Goal: Information Seeking & Learning: Learn about a topic

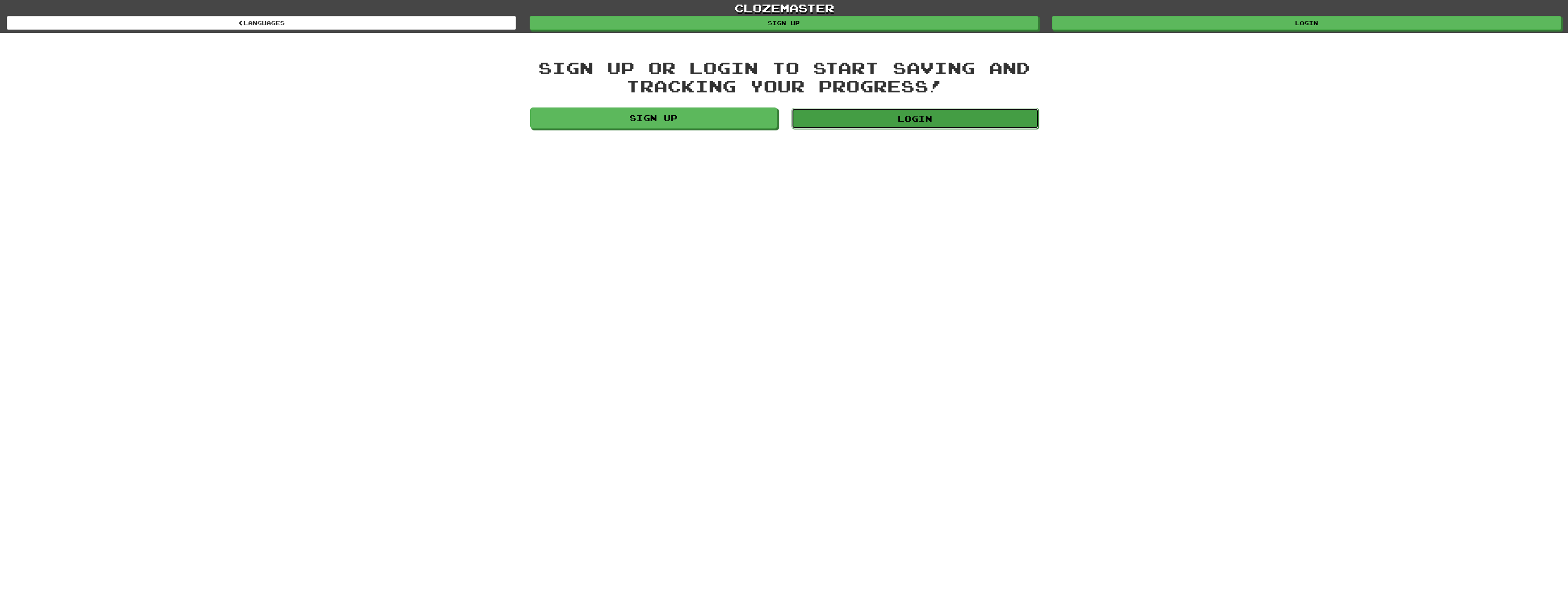
click at [919, 126] on link "Login" at bounding box center [915, 119] width 247 height 21
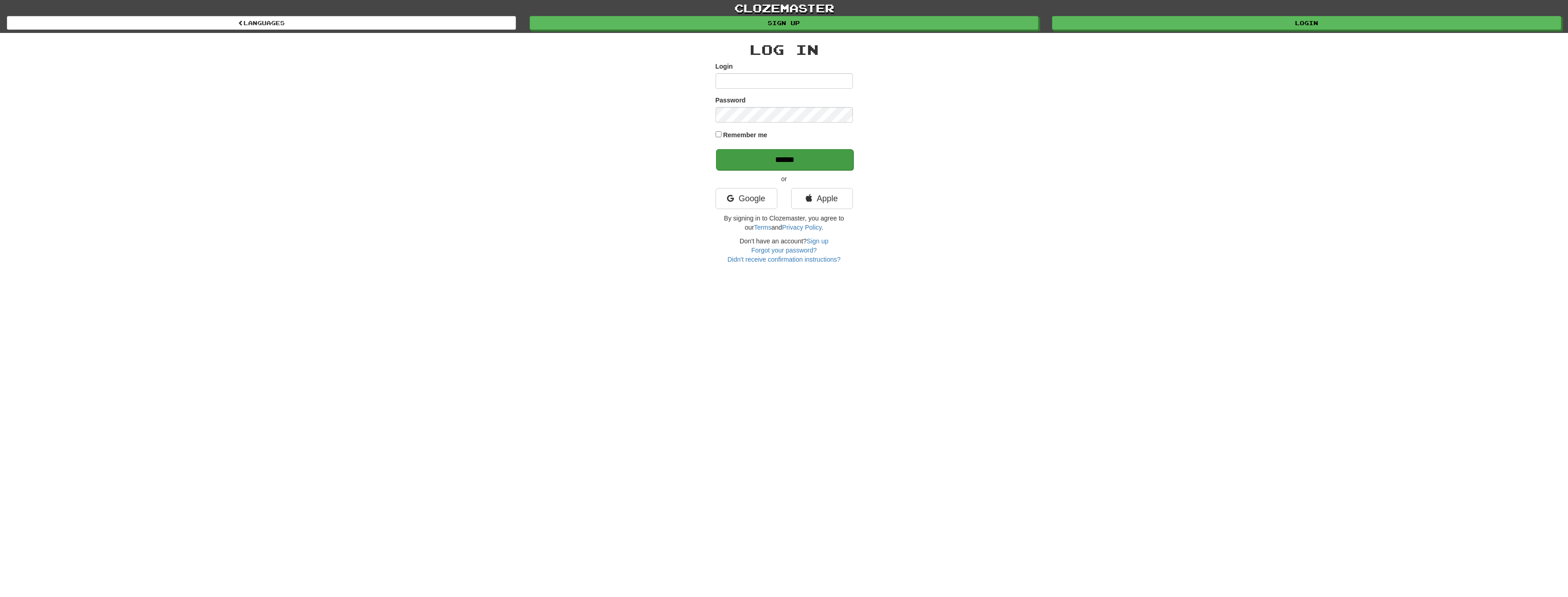
type input "**********"
click at [814, 166] on input "******" at bounding box center [784, 159] width 138 height 21
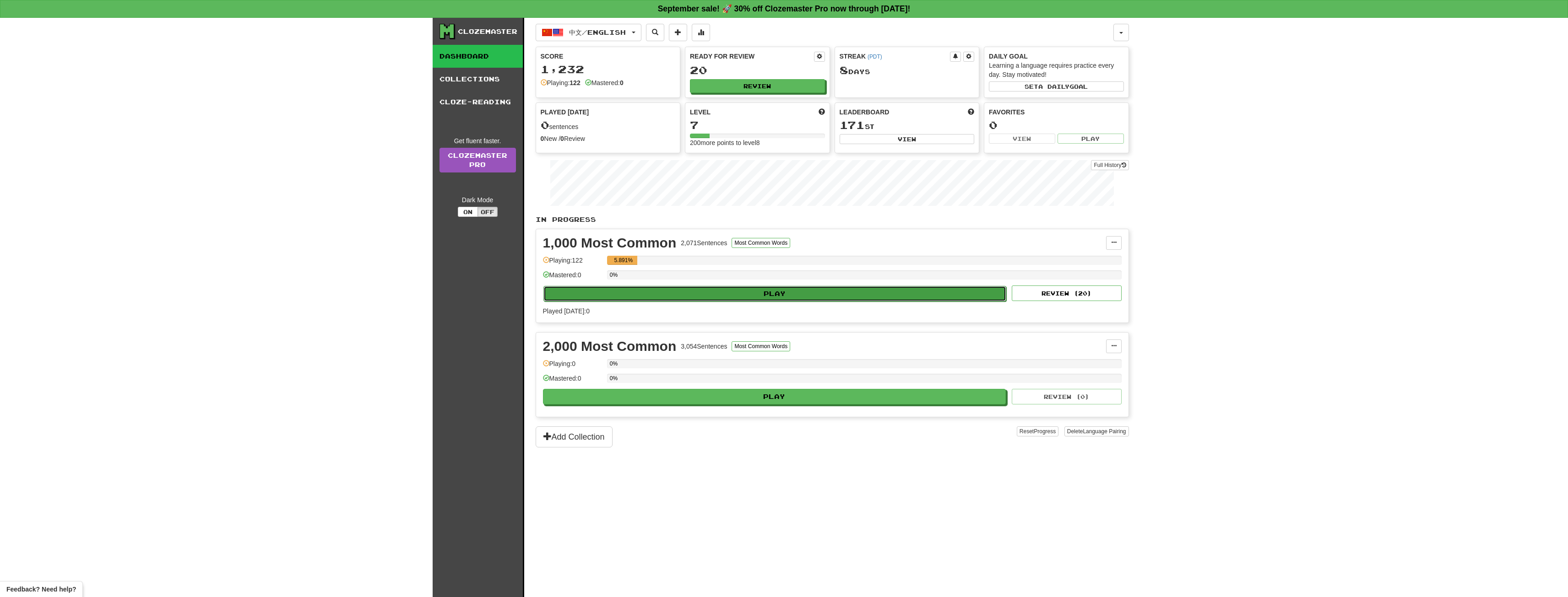
click at [721, 296] on button "Play" at bounding box center [775, 293] width 463 height 15
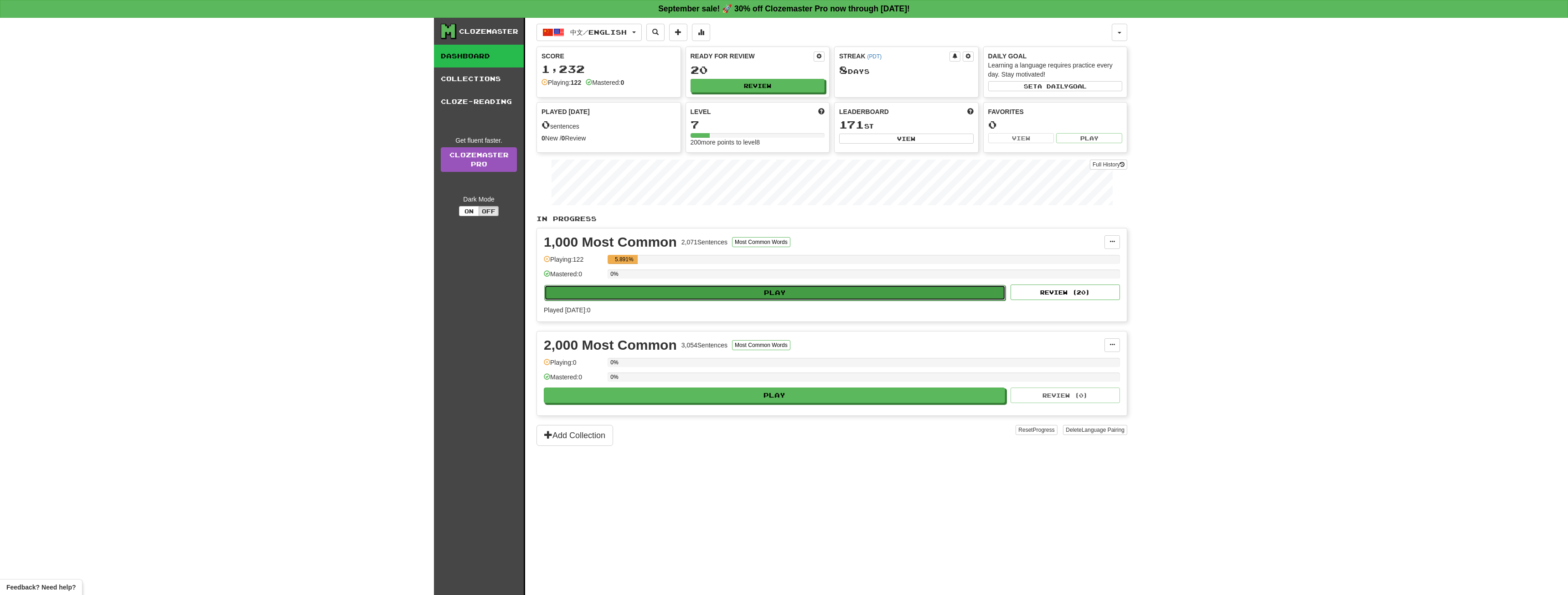
select select "**"
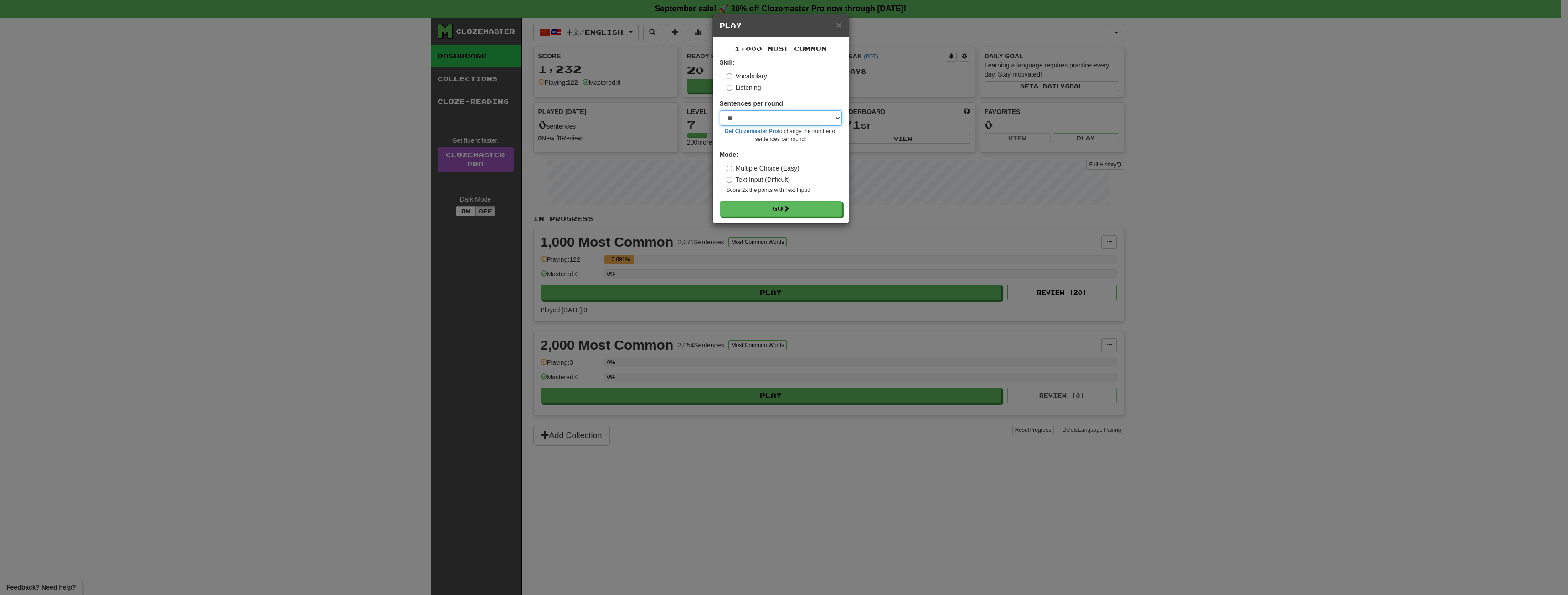
click at [810, 115] on select "* ** ** ** ** ** *** ********" at bounding box center [780, 118] width 122 height 15
click at [865, 135] on div "× Play 1,000 Most Common Skill: Vocabulary Listening Sentences per round: * ** …" at bounding box center [784, 297] width 1568 height 595
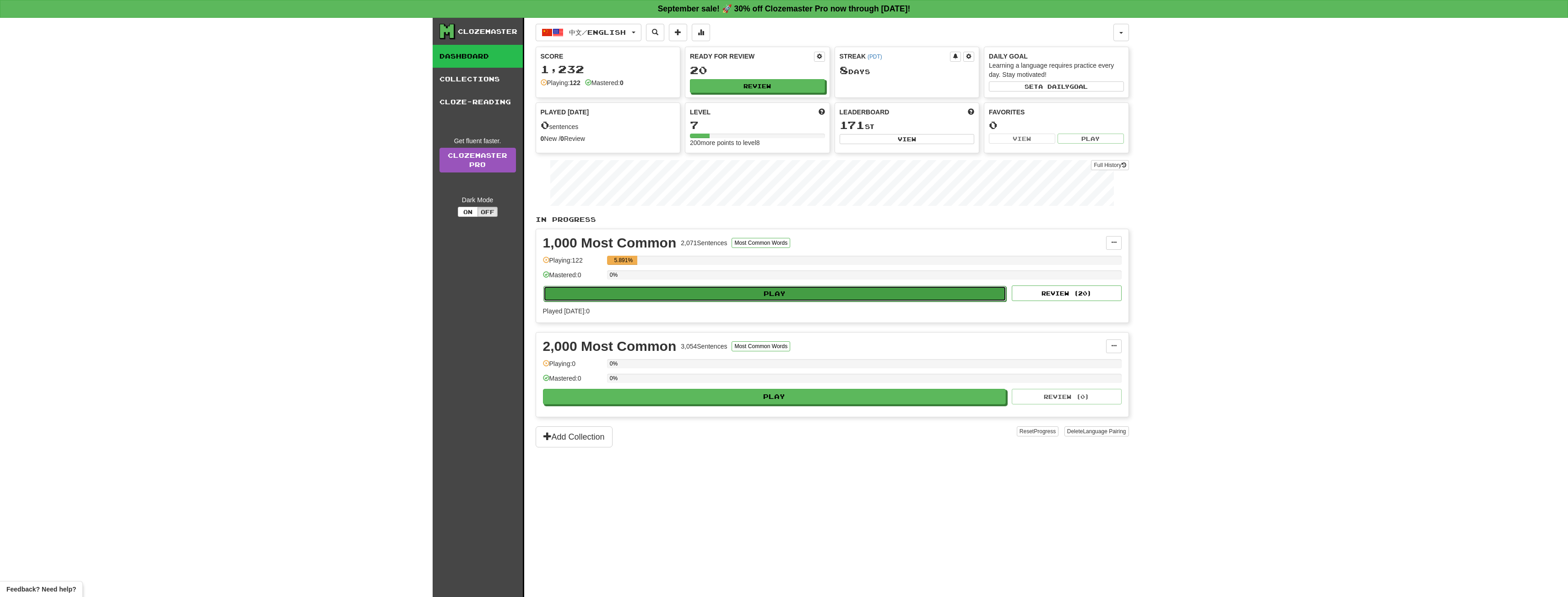
click at [801, 289] on button "Play" at bounding box center [775, 293] width 463 height 15
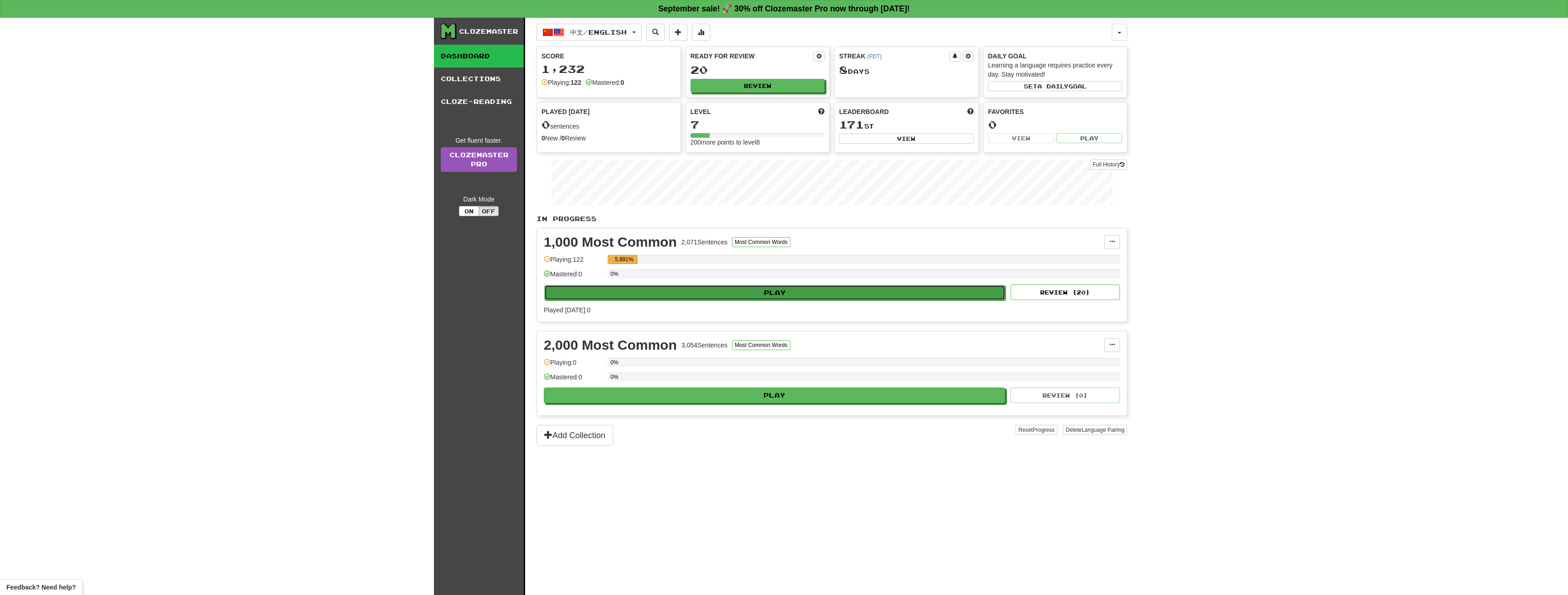
select select "**"
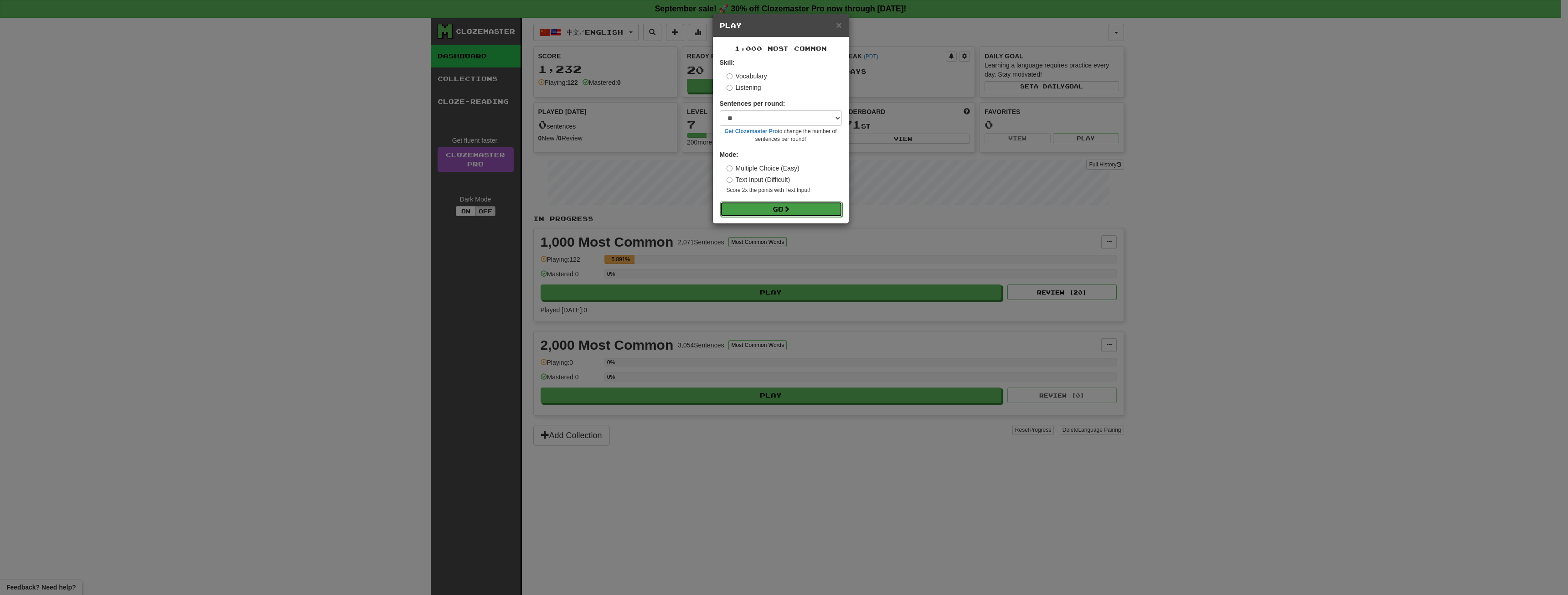
click at [800, 215] on button "Go" at bounding box center [781, 209] width 122 height 15
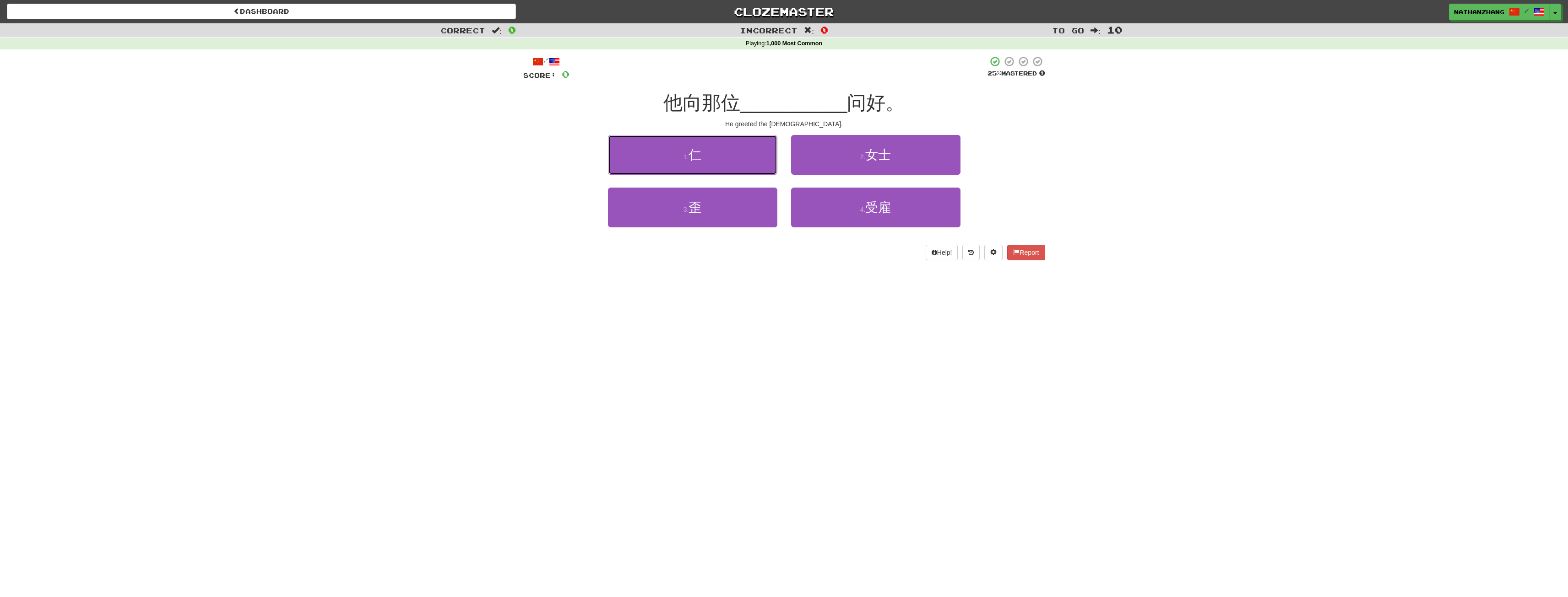
drag, startPoint x: 692, startPoint y: 166, endPoint x: 713, endPoint y: 164, distance: 21.1
click at [695, 166] on button "1 . 仁" at bounding box center [692, 155] width 169 height 40
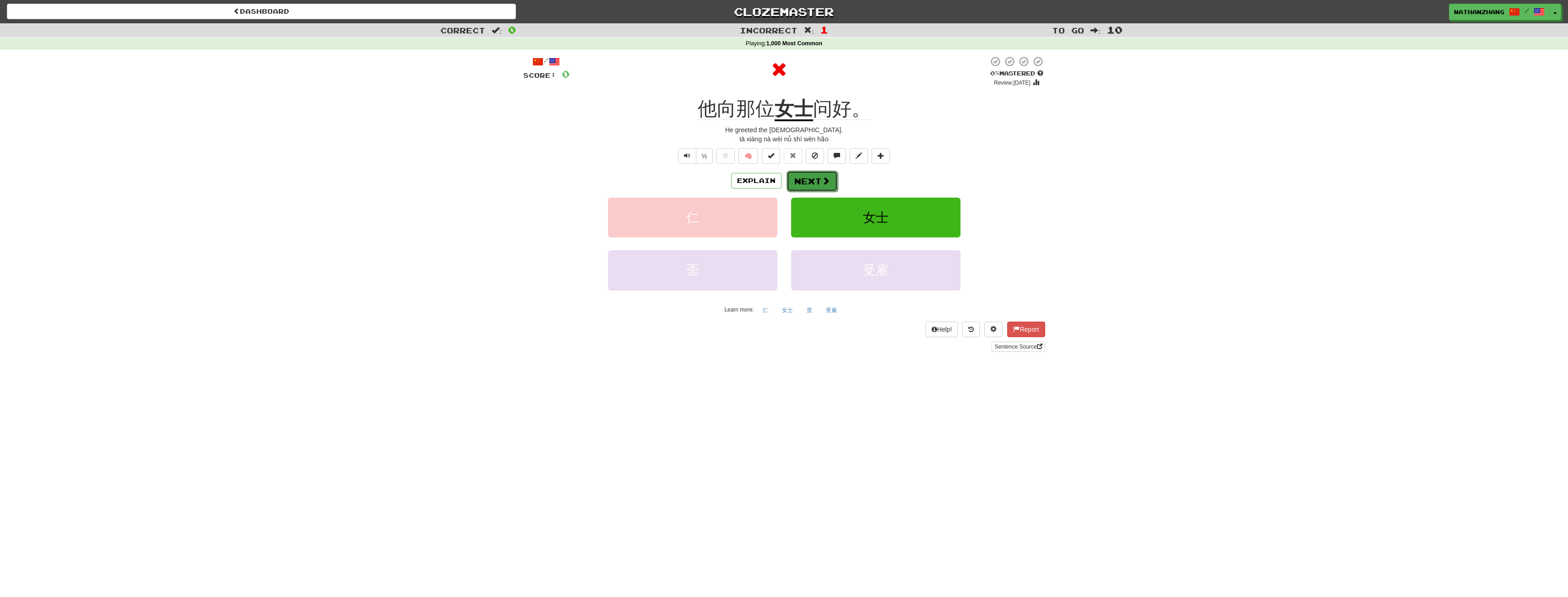
click at [797, 178] on button "Next" at bounding box center [812, 181] width 51 height 21
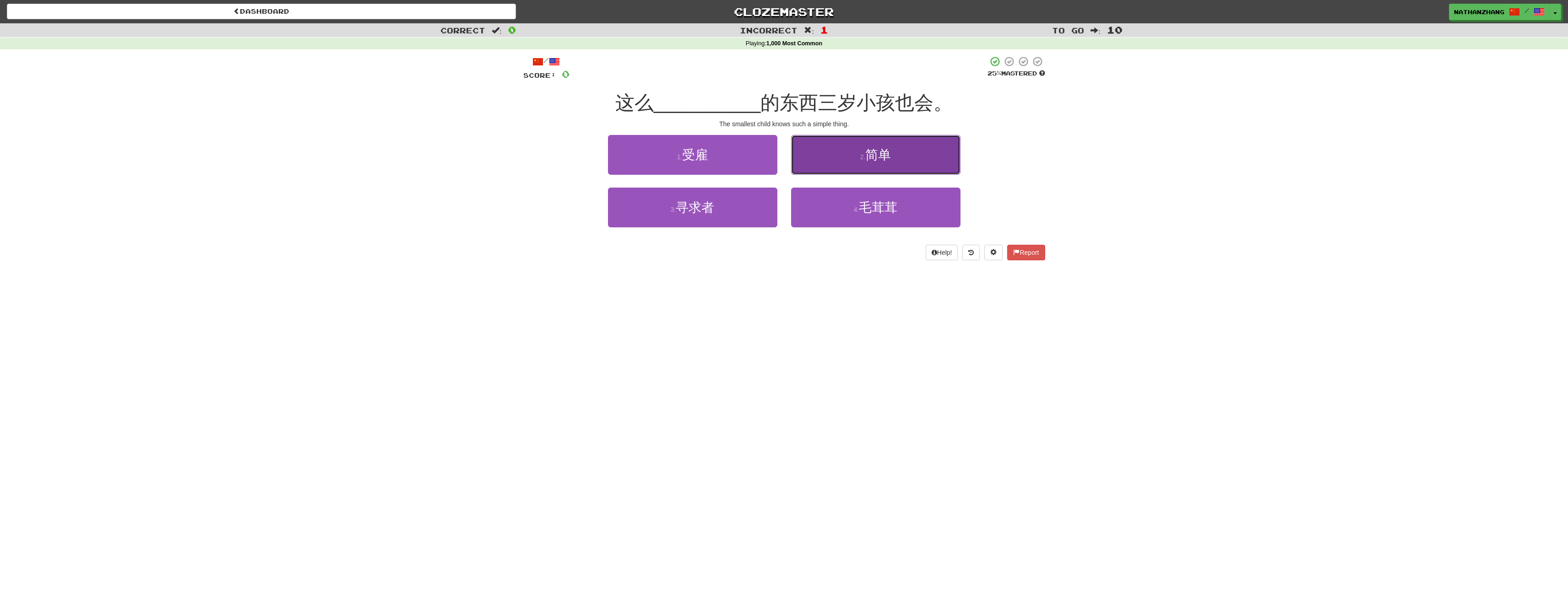
click at [869, 163] on button "2 . 简单" at bounding box center [875, 155] width 169 height 40
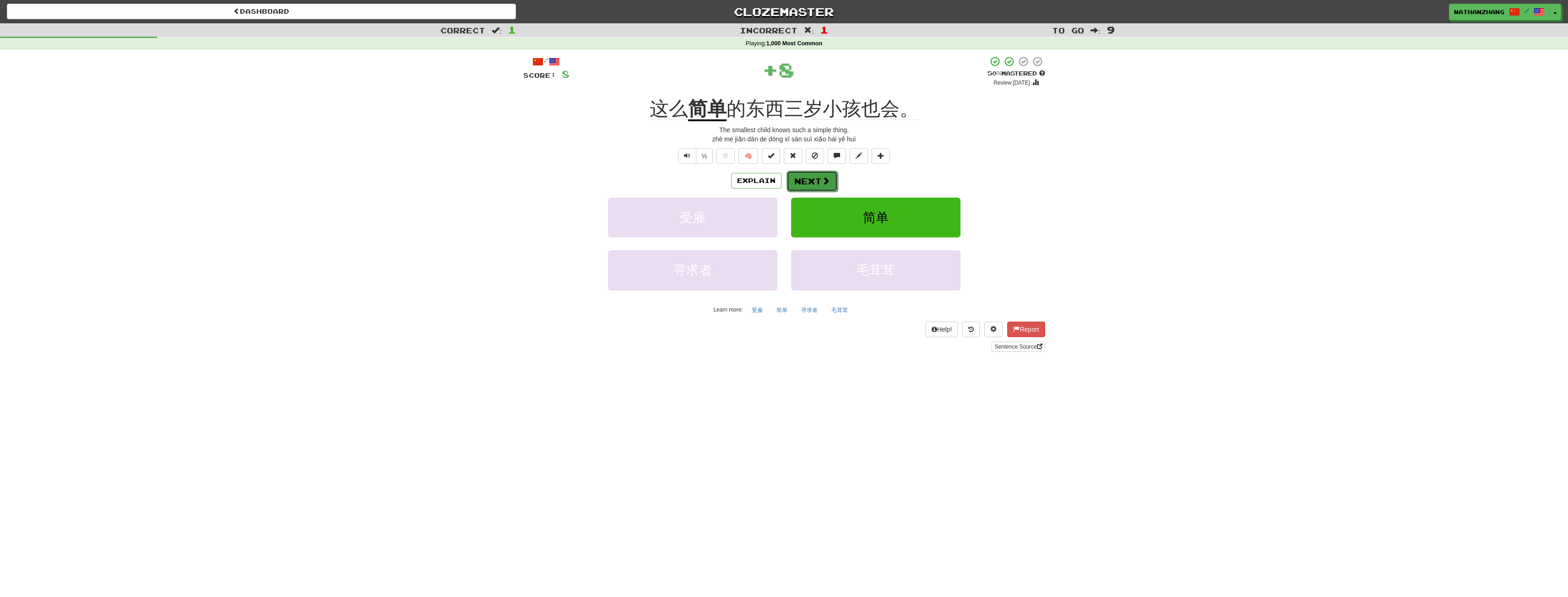
click at [825, 188] on button "Next" at bounding box center [812, 181] width 51 height 21
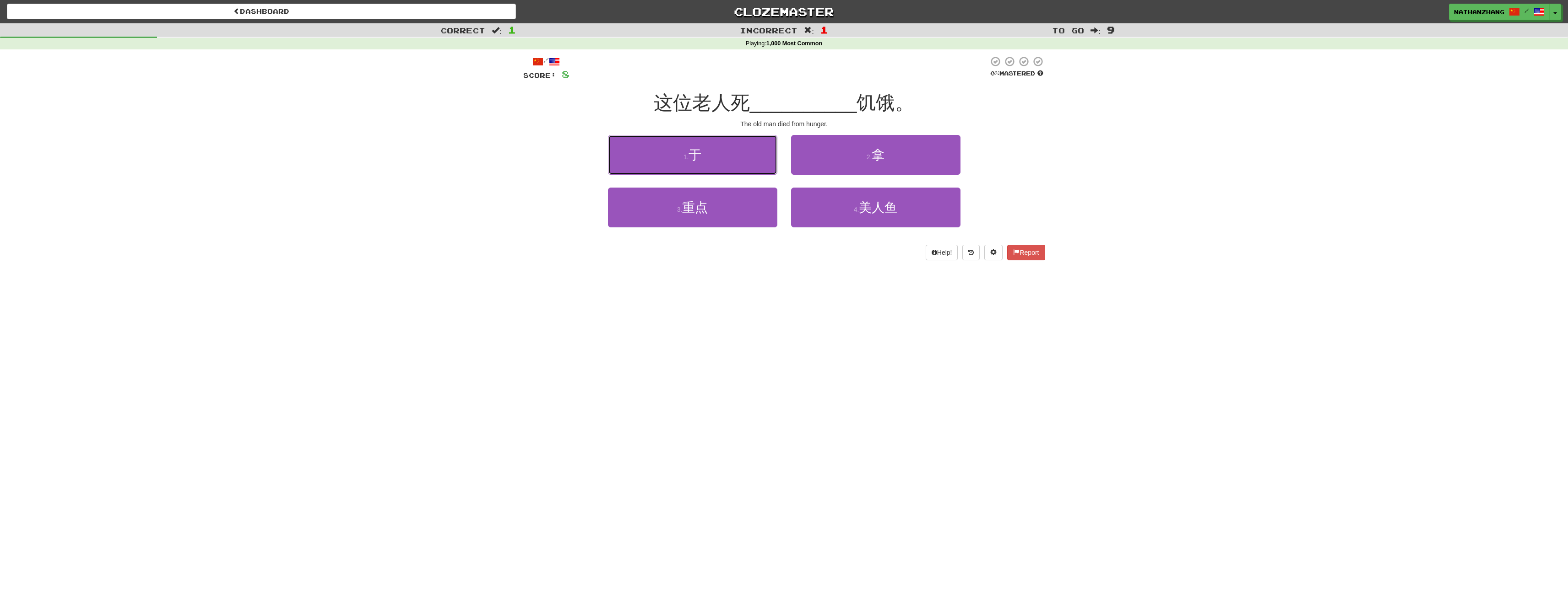
drag, startPoint x: 712, startPoint y: 152, endPoint x: 761, endPoint y: 169, distance: 51.9
click at [712, 152] on button "1 . 于" at bounding box center [692, 155] width 169 height 40
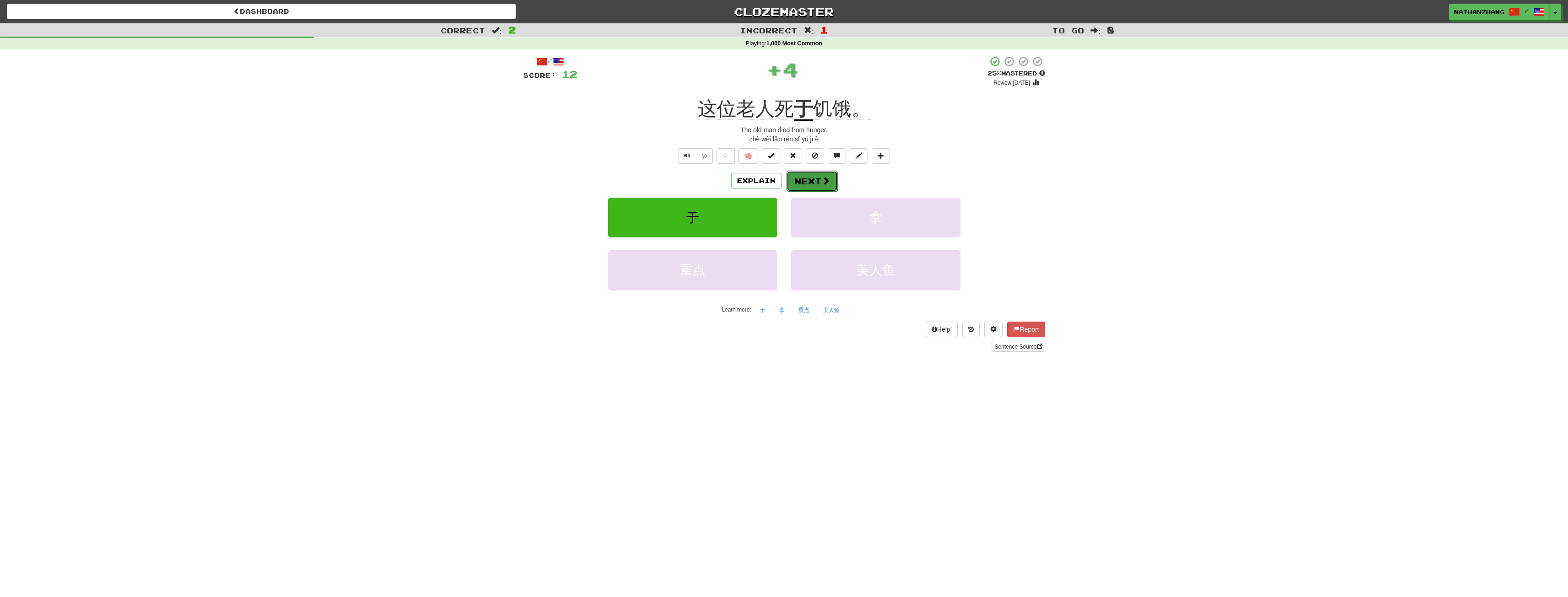
click at [809, 181] on button "Next" at bounding box center [812, 181] width 51 height 21
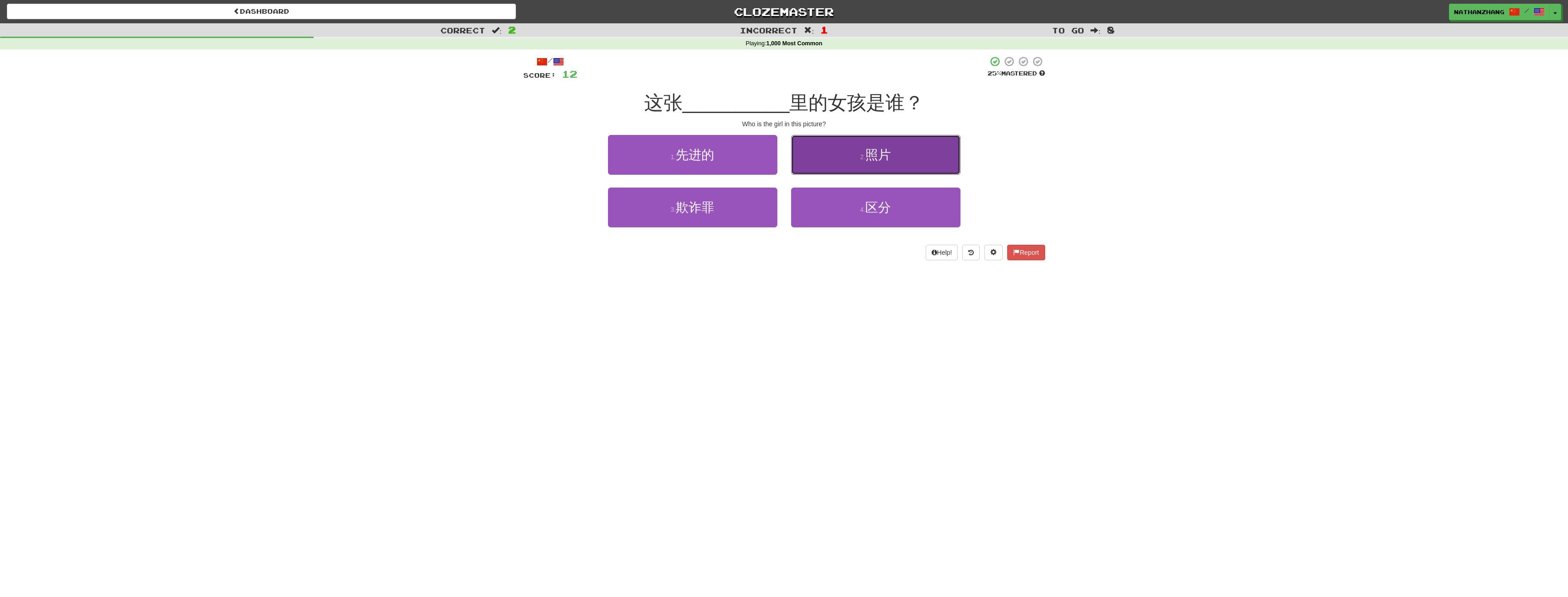
click at [842, 159] on button "2 . 照片" at bounding box center [875, 155] width 169 height 40
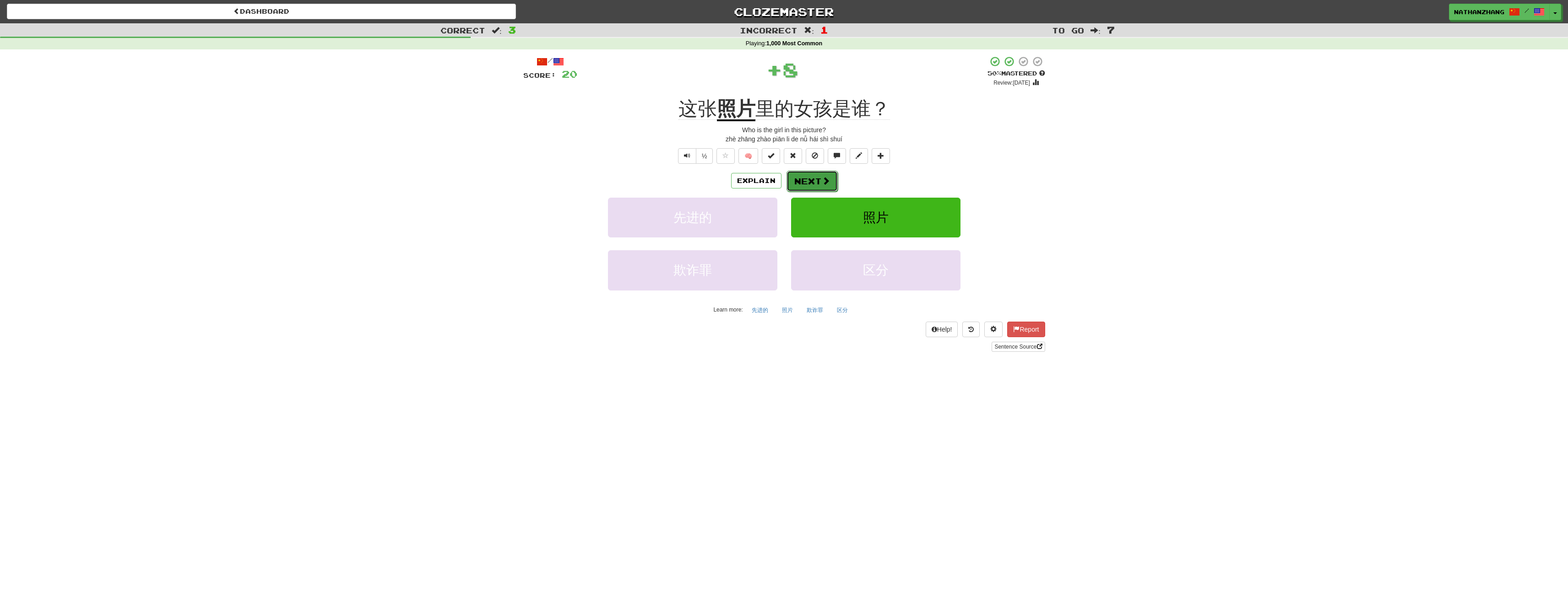
click at [826, 177] on span at bounding box center [825, 180] width 8 height 8
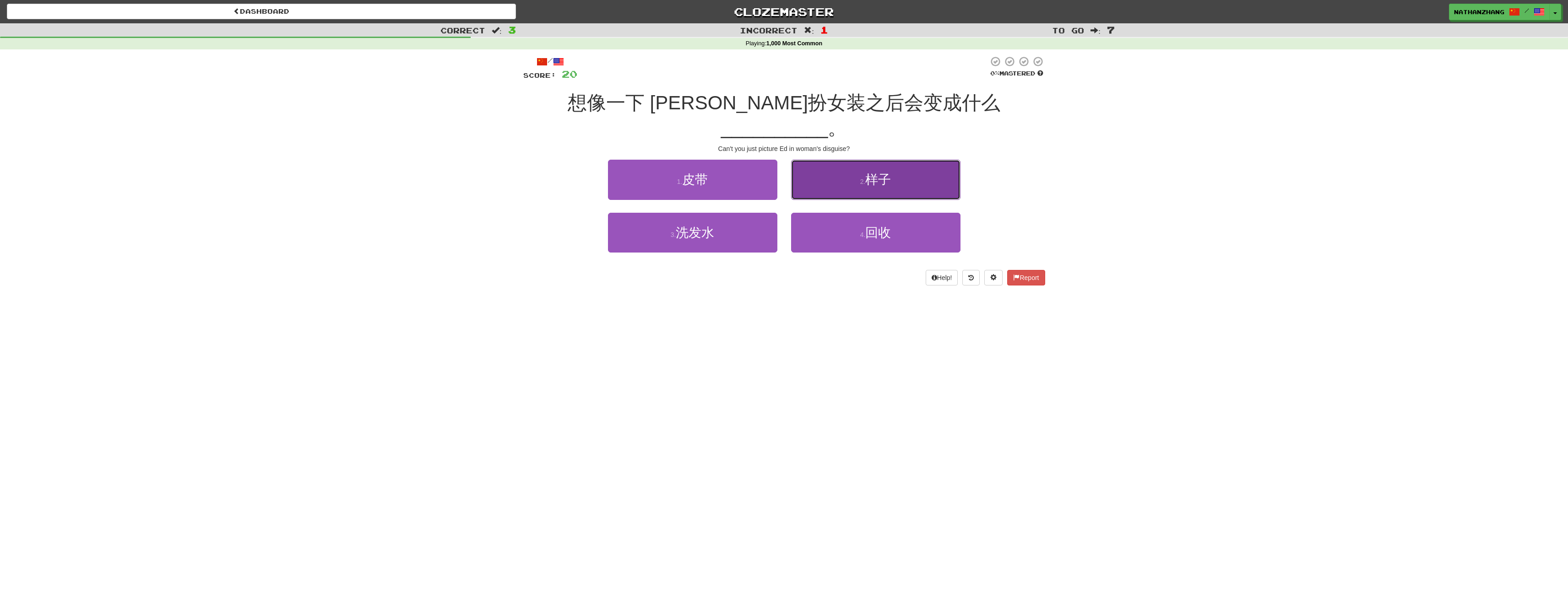
click at [823, 161] on button "2 . 样子" at bounding box center [875, 179] width 169 height 40
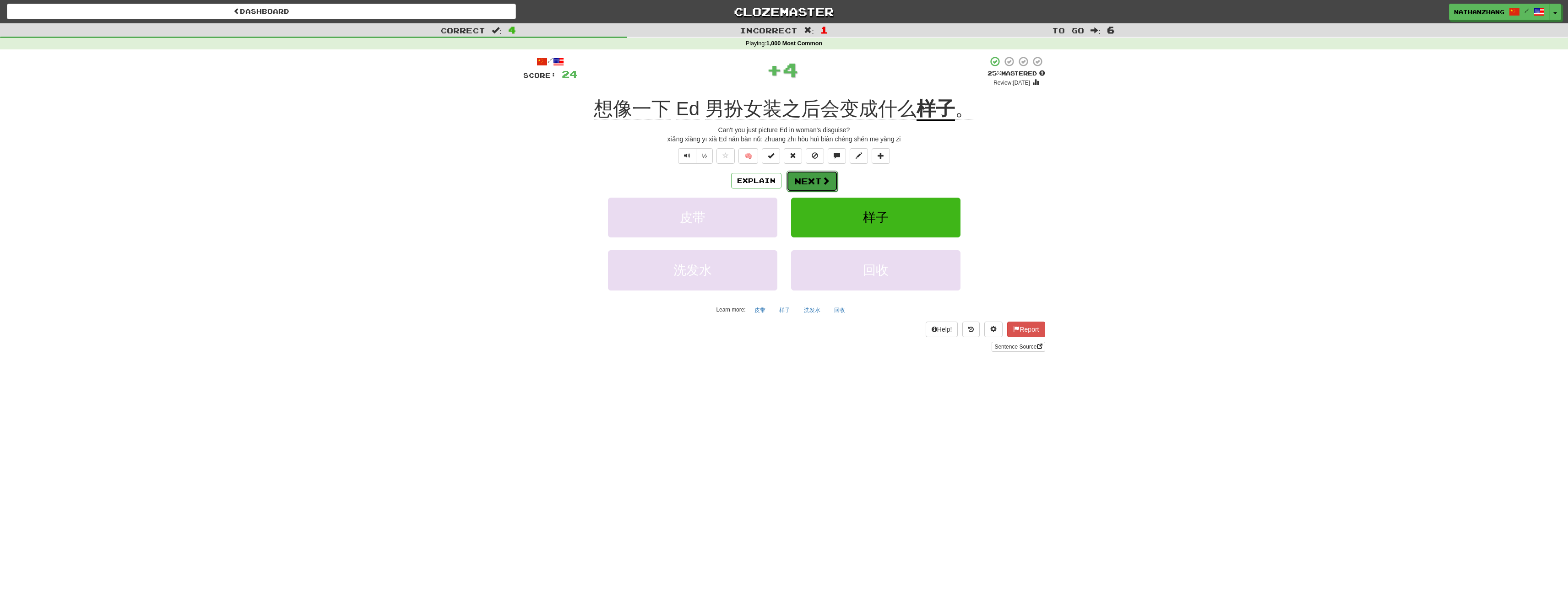
click at [821, 171] on button "Next" at bounding box center [812, 181] width 51 height 21
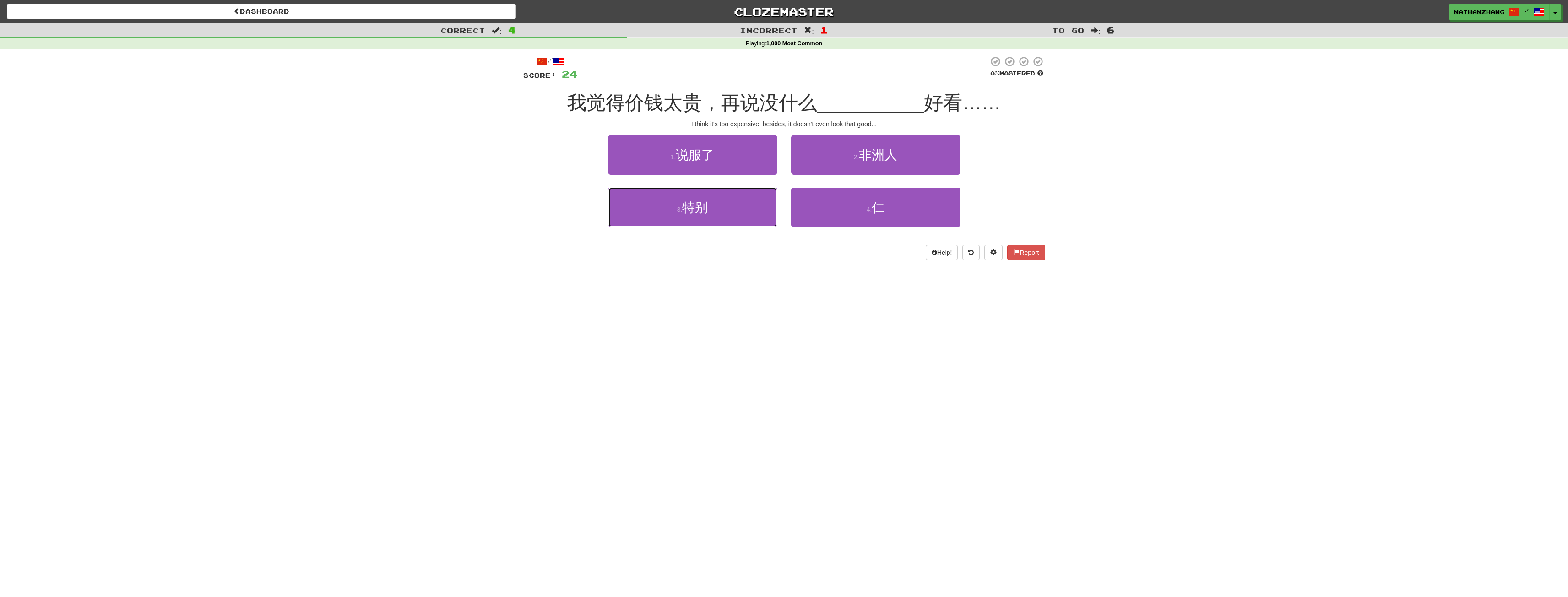
drag, startPoint x: 731, startPoint y: 199, endPoint x: 738, endPoint y: 196, distance: 7.6
click at [733, 197] on button "3 . 特别" at bounding box center [692, 207] width 169 height 40
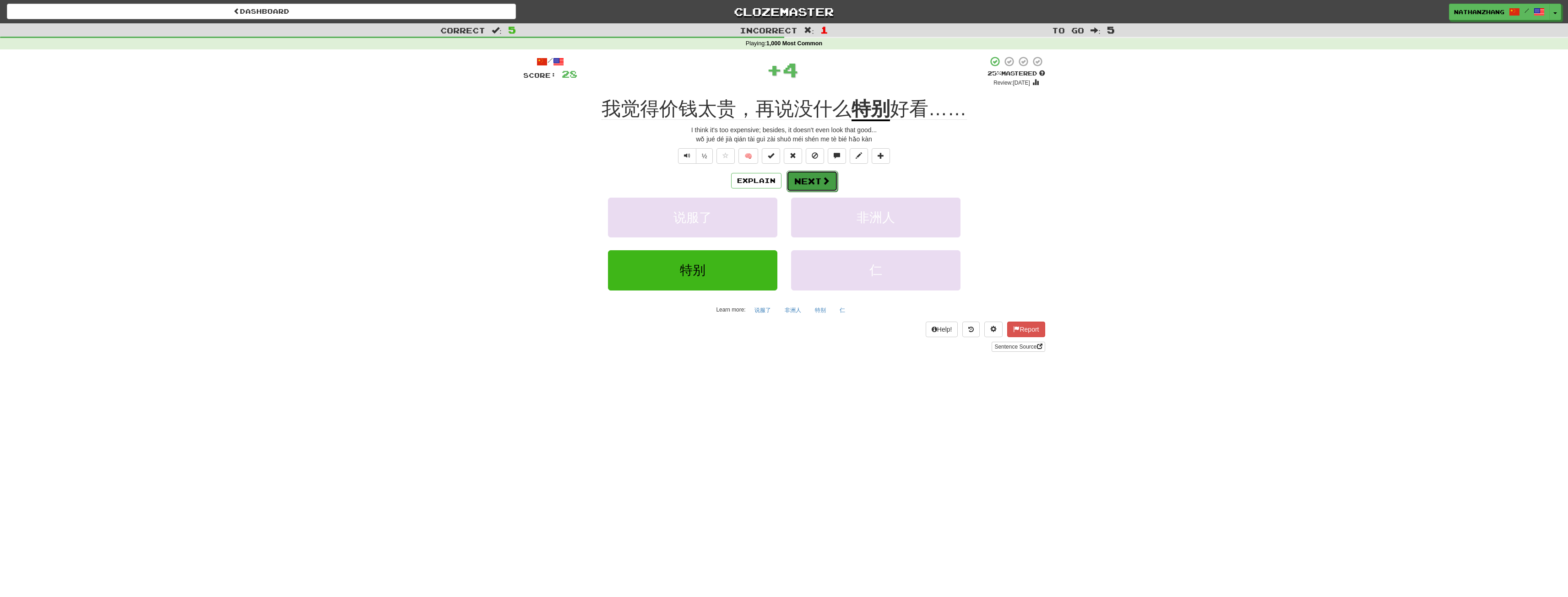
click at [811, 180] on button "Next" at bounding box center [812, 181] width 51 height 21
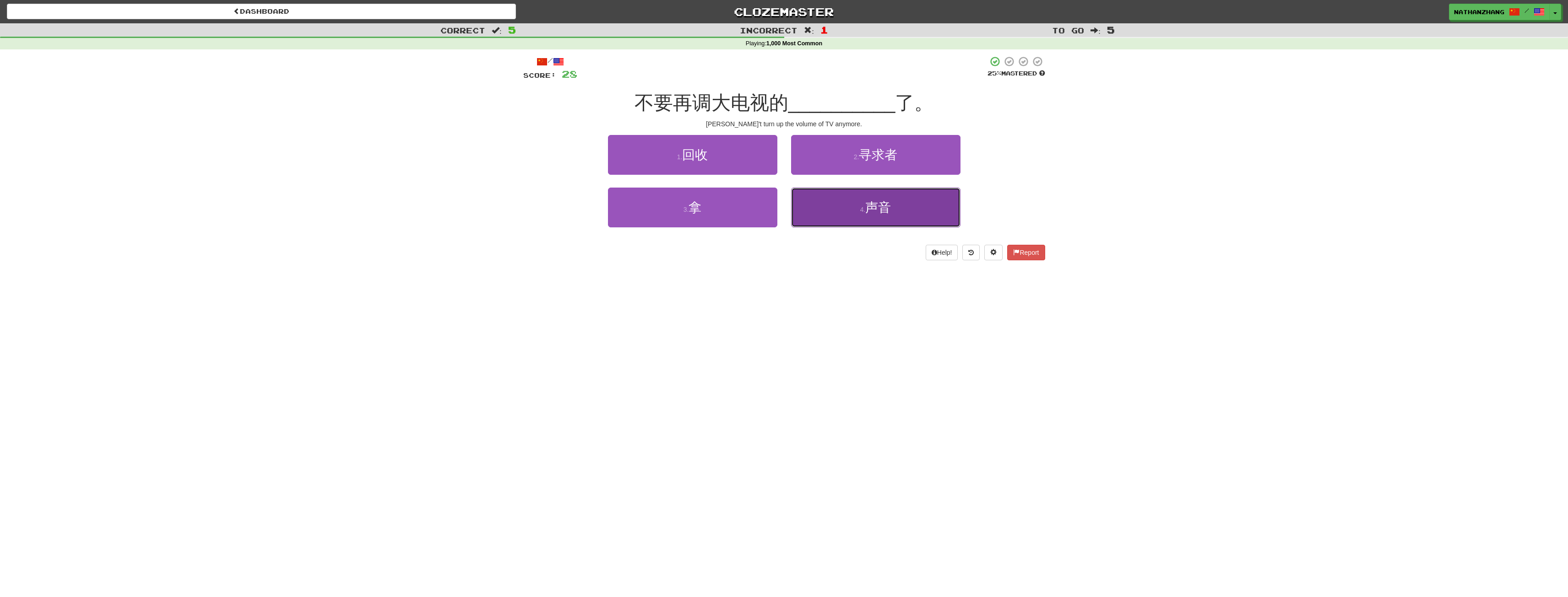
click at [901, 209] on button "4 . 声音" at bounding box center [875, 207] width 169 height 40
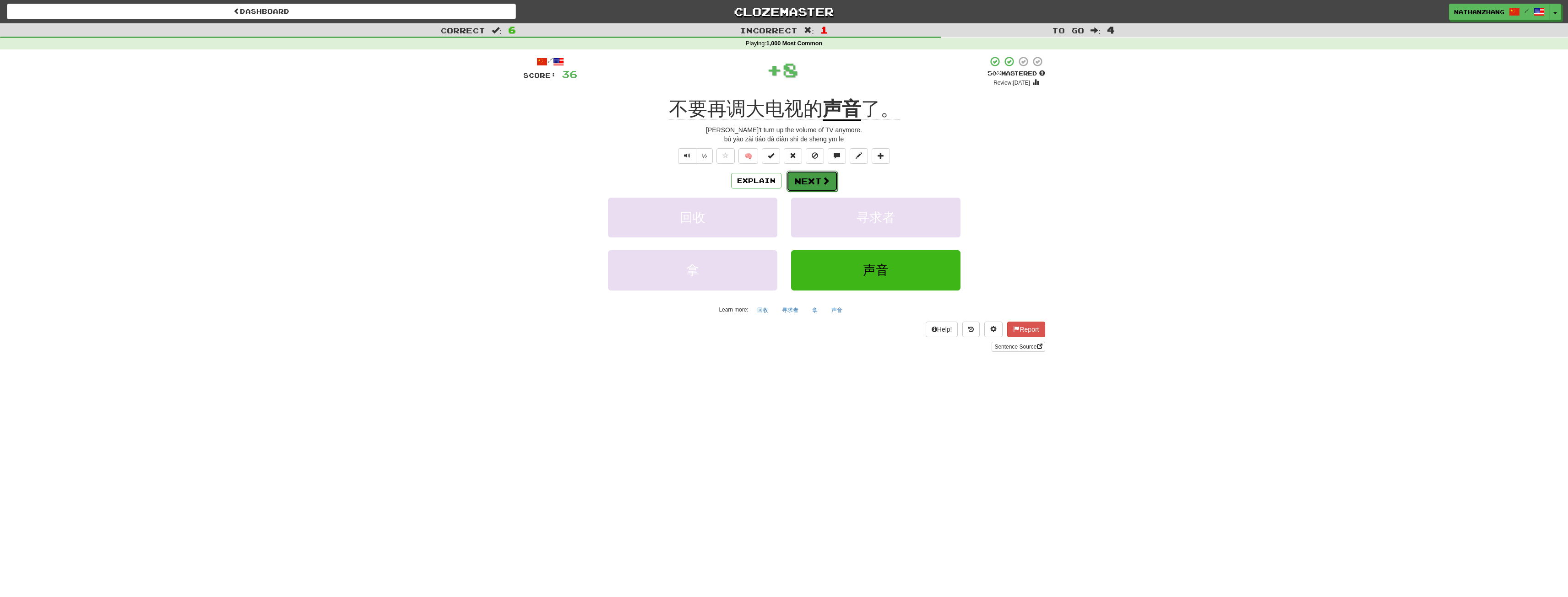
click at [819, 181] on button "Next" at bounding box center [812, 181] width 51 height 21
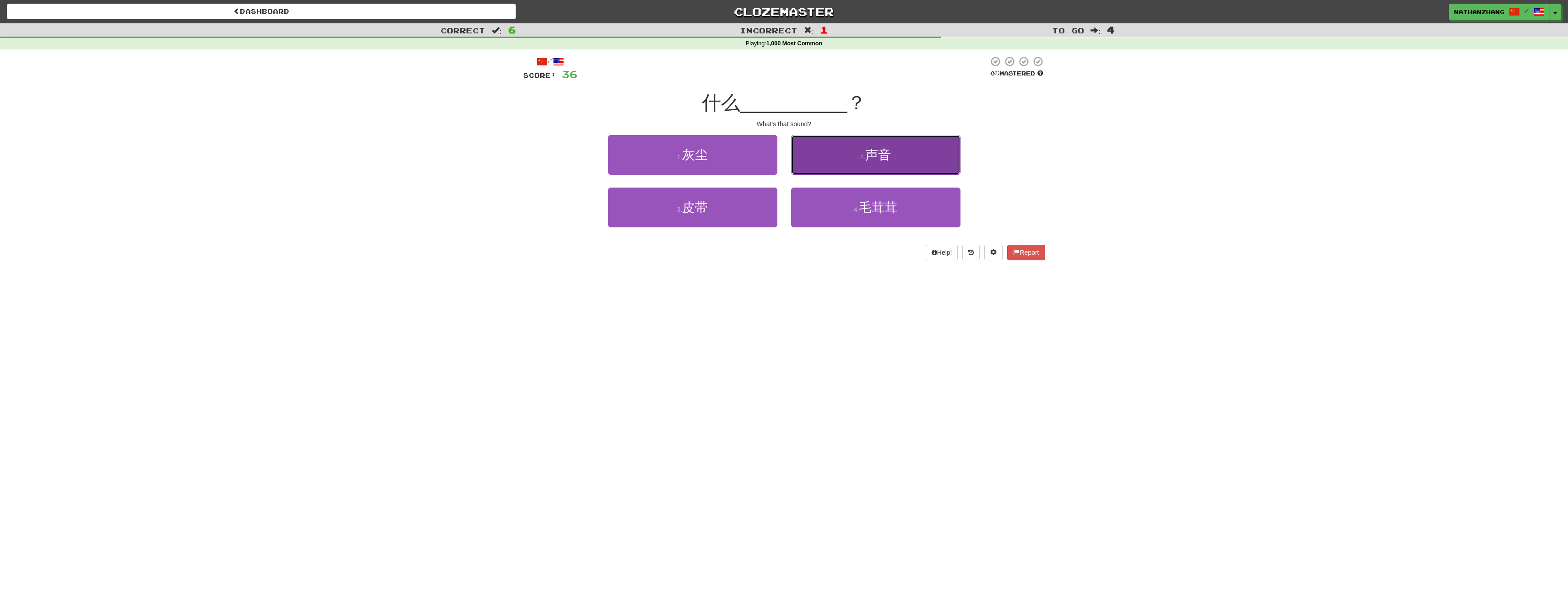
click at [836, 164] on button "2 . 声音" at bounding box center [875, 155] width 169 height 40
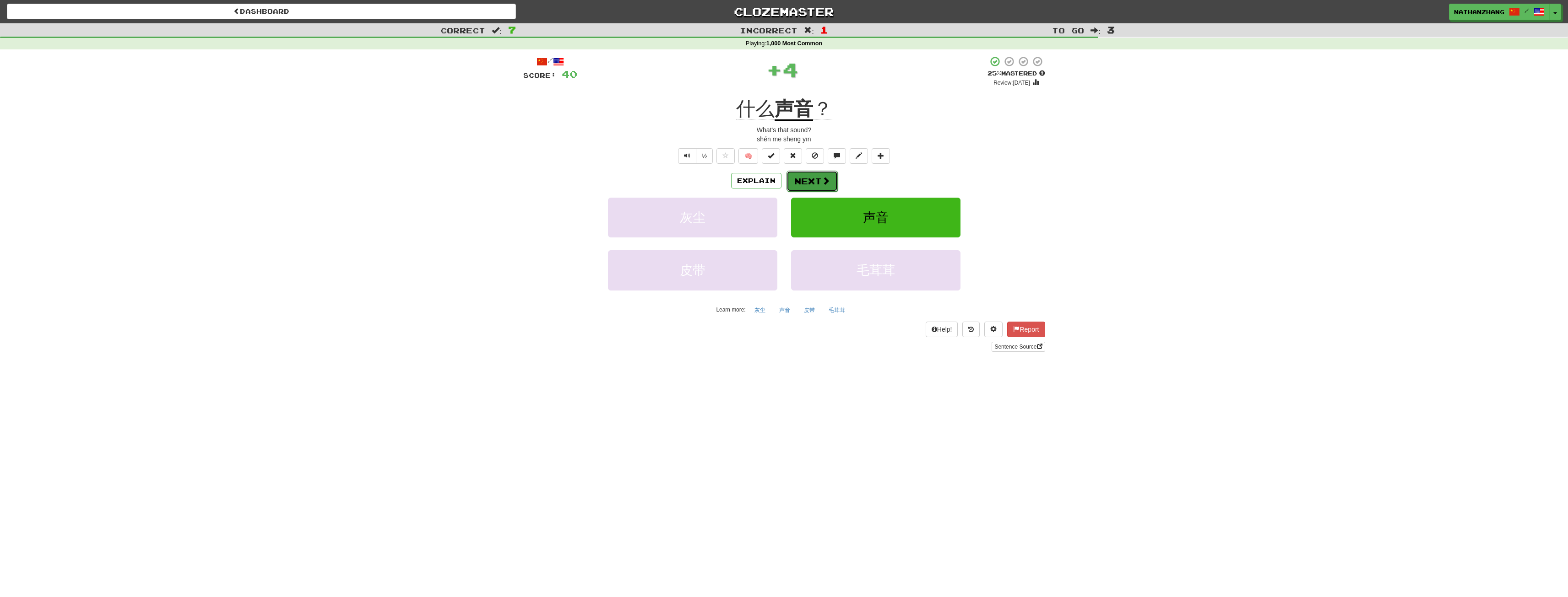
click at [817, 177] on button "Next" at bounding box center [812, 181] width 51 height 21
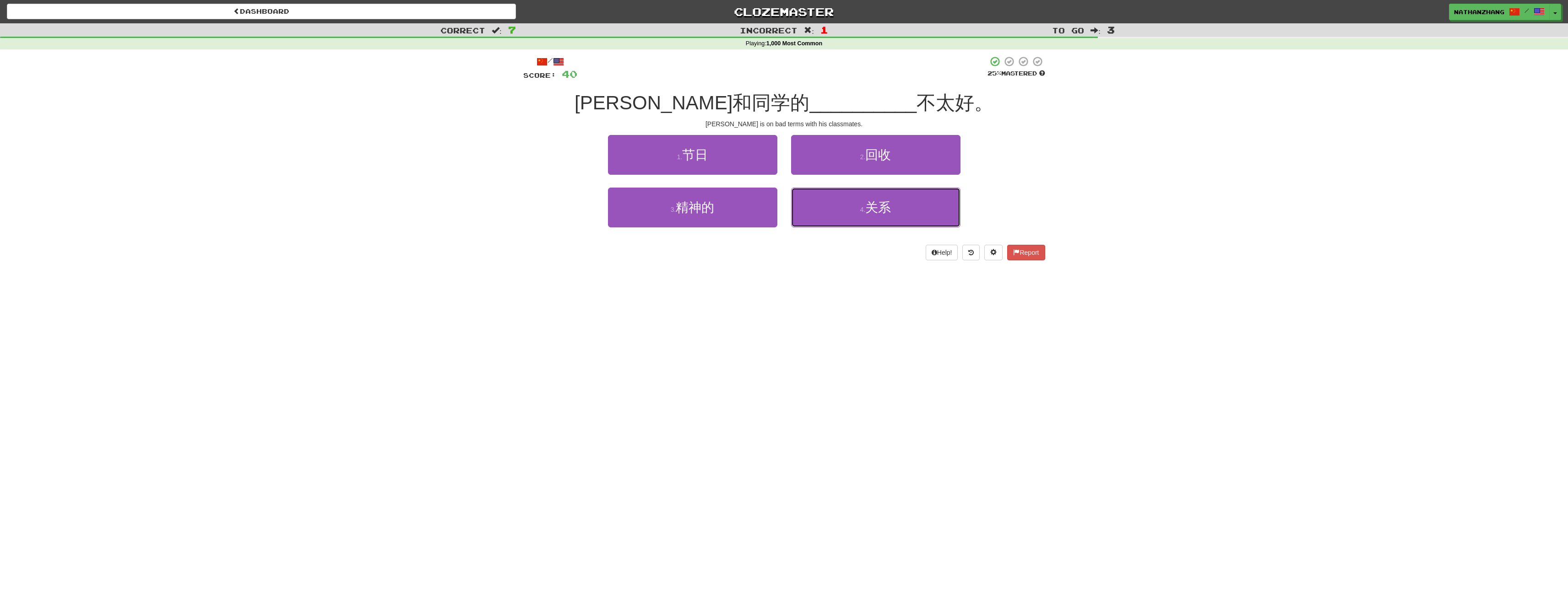
drag, startPoint x: 854, startPoint y: 198, endPoint x: 858, endPoint y: 196, distance: 4.5
click at [858, 197] on button "4 . 关系" at bounding box center [875, 207] width 169 height 40
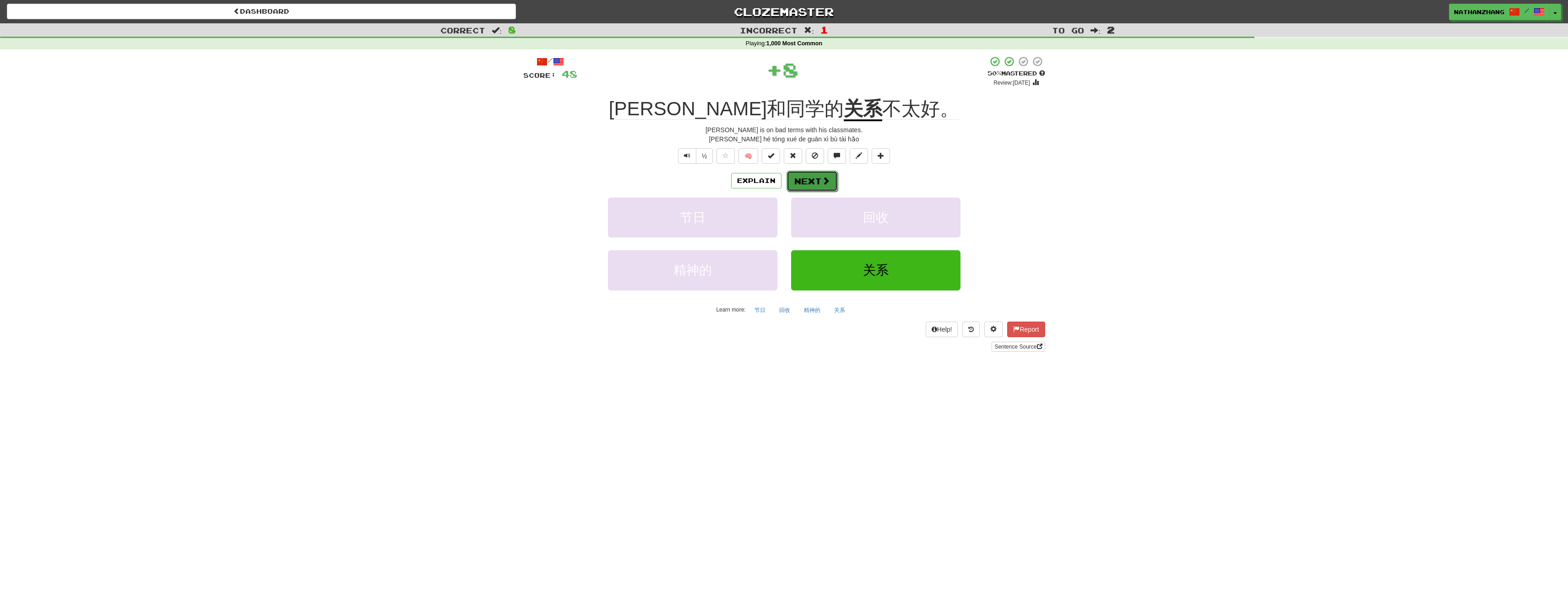
click at [829, 184] on button "Next" at bounding box center [812, 181] width 51 height 21
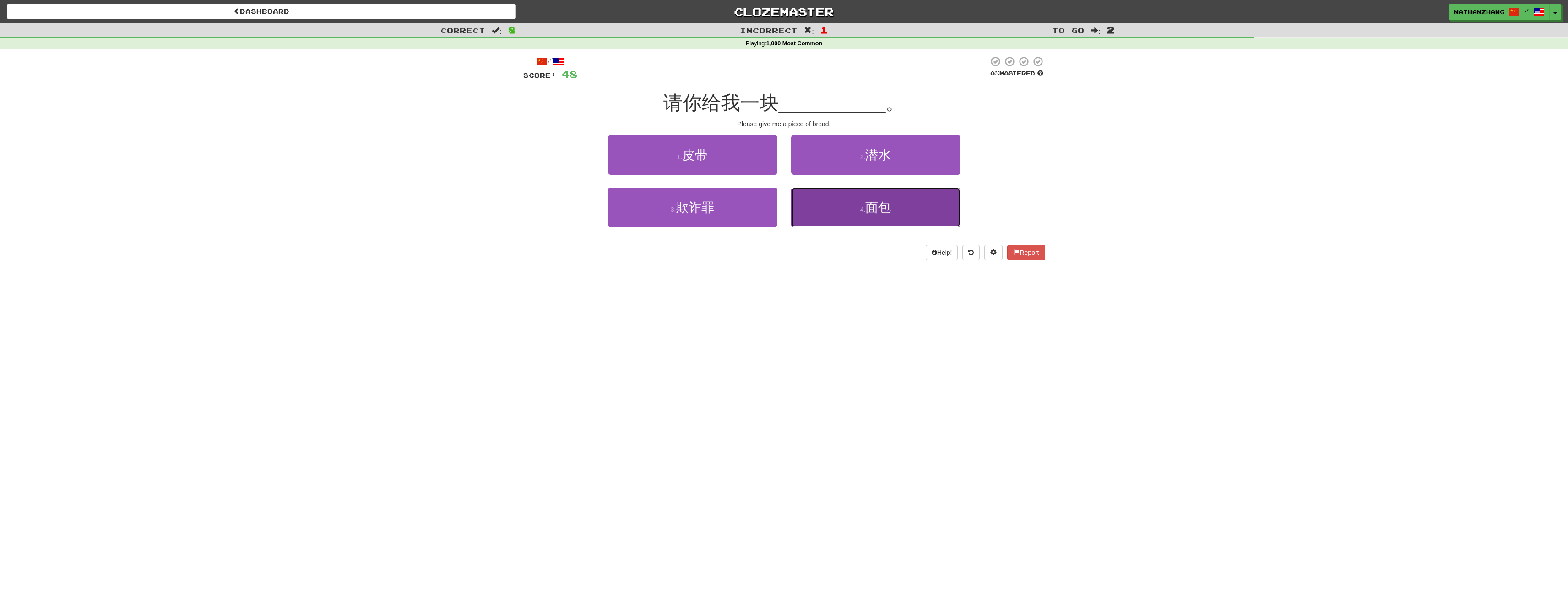
drag, startPoint x: 830, startPoint y: 204, endPoint x: 839, endPoint y: 197, distance: 11.4
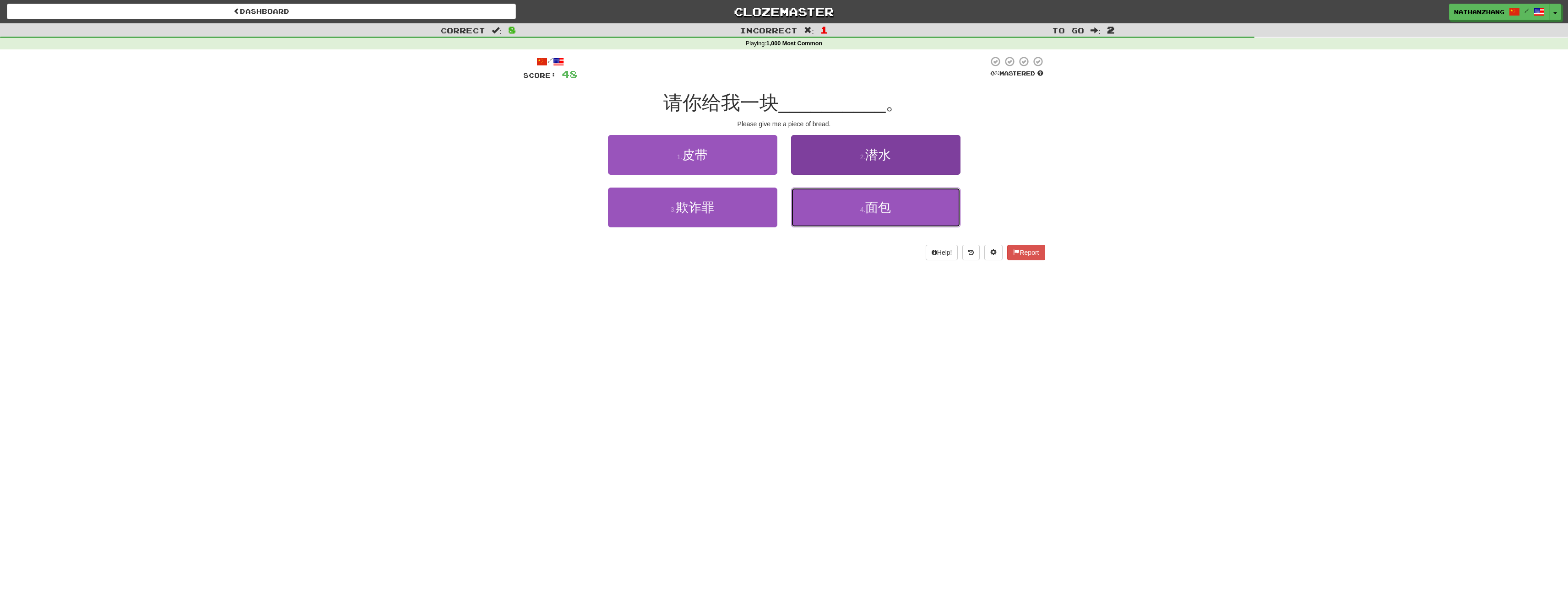
click at [834, 203] on button "4 . 面包" at bounding box center [875, 207] width 169 height 40
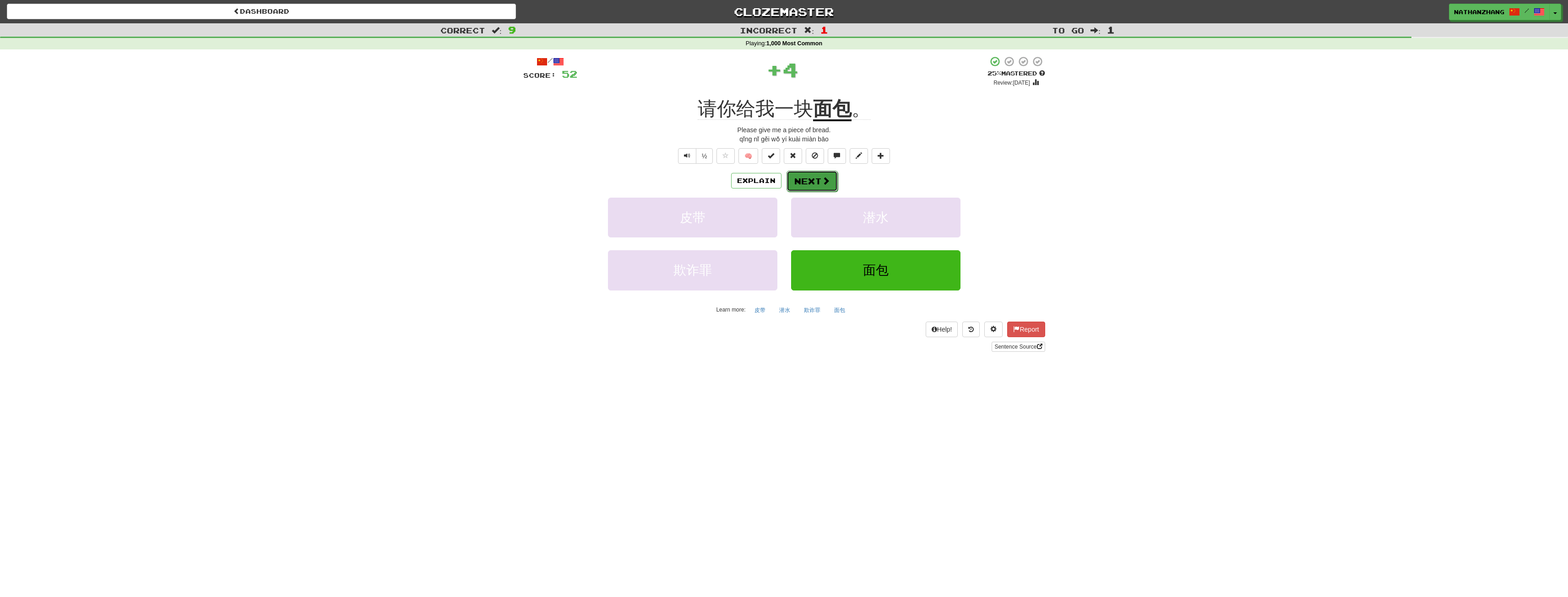
click at [833, 178] on button "Next" at bounding box center [812, 181] width 51 height 21
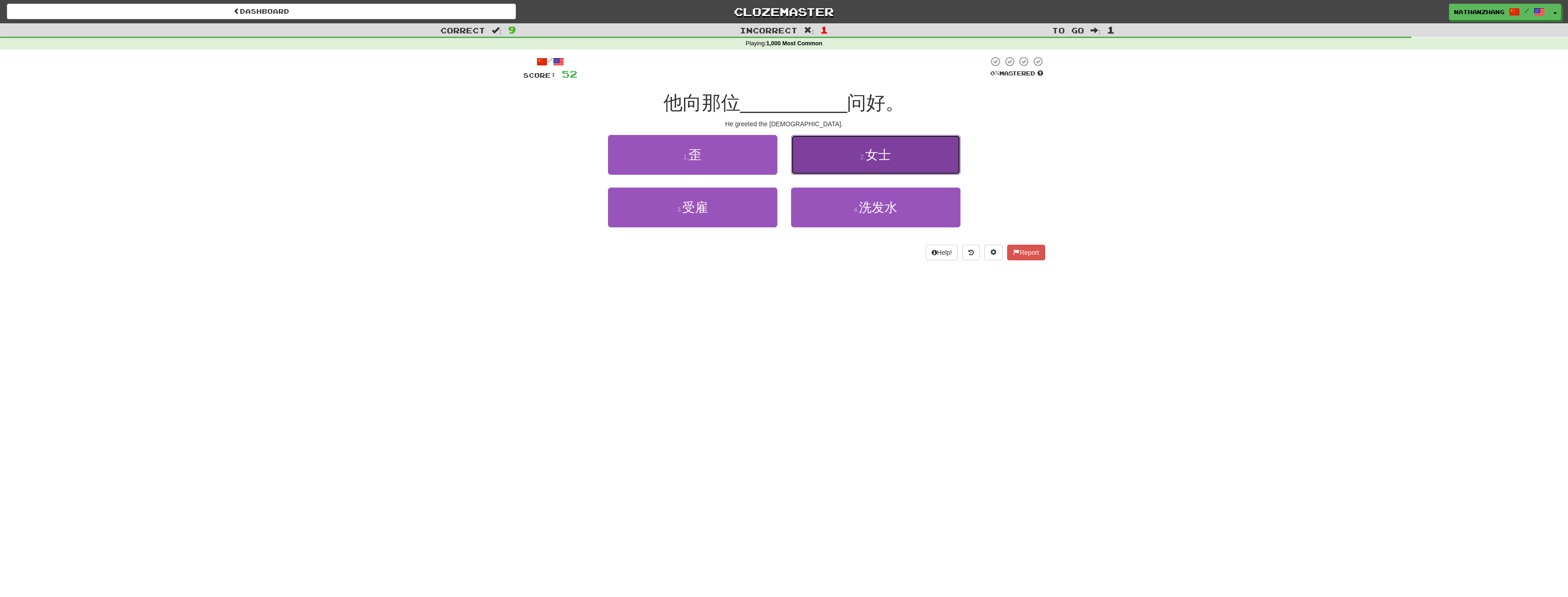
click at [837, 172] on button "2 . 女士" at bounding box center [875, 155] width 169 height 40
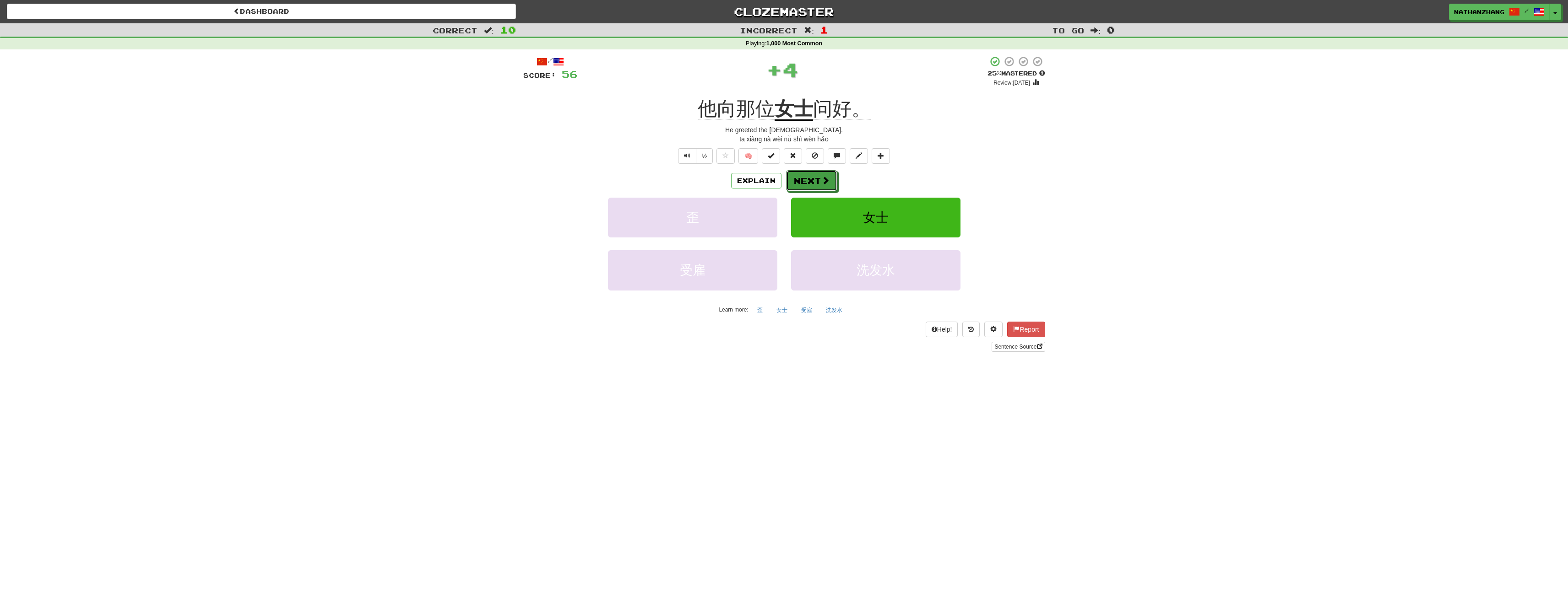
click at [828, 181] on span at bounding box center [825, 180] width 8 height 8
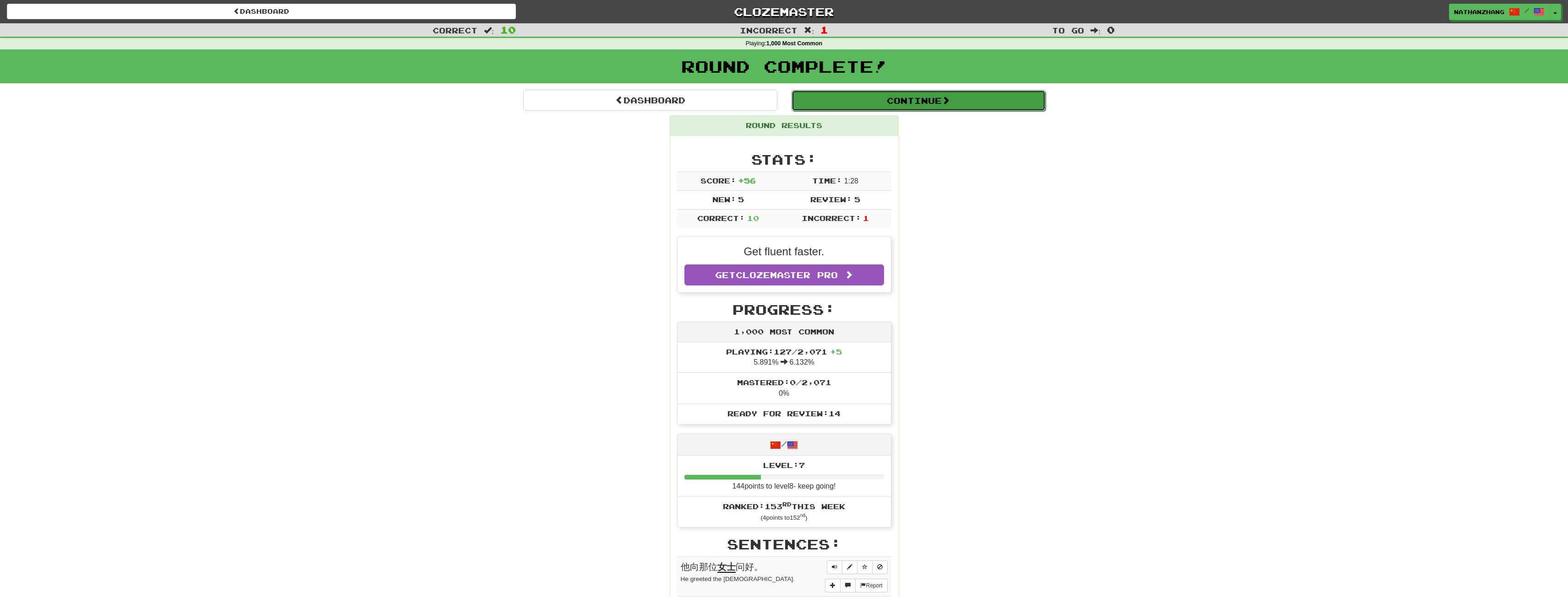
click at [905, 101] on button "Continue" at bounding box center [919, 101] width 254 height 21
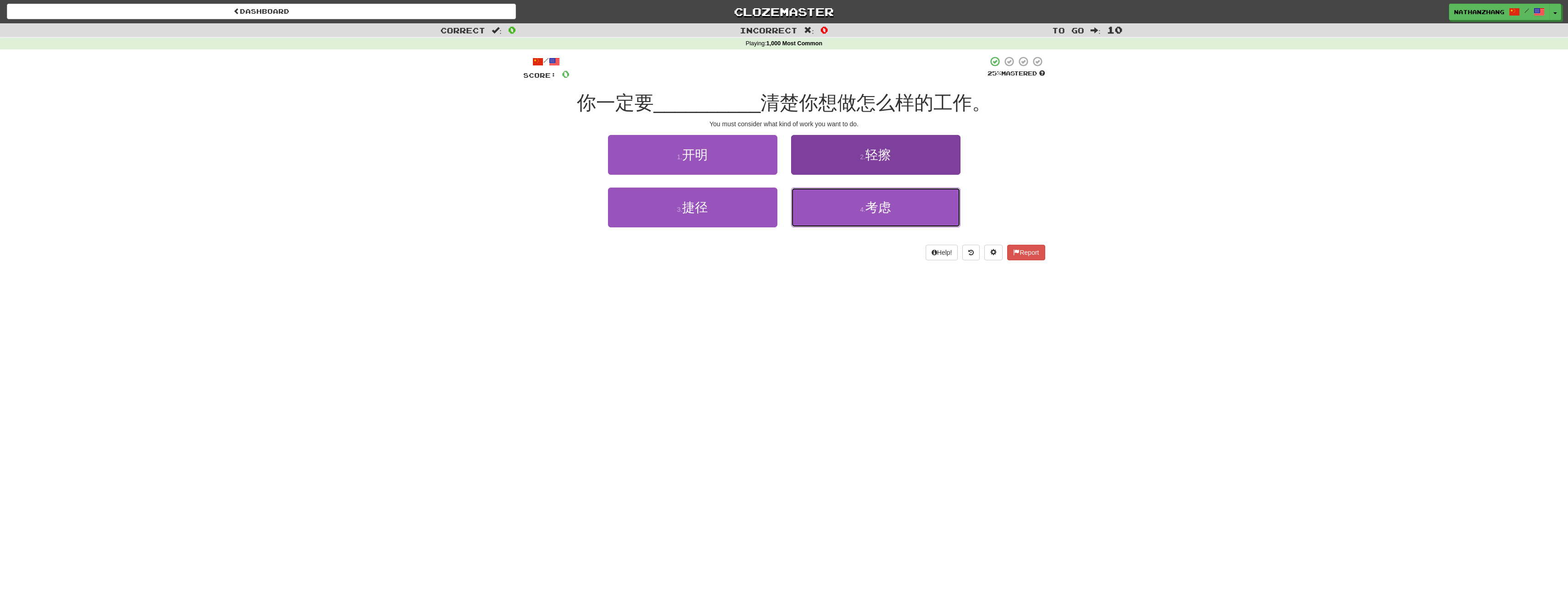
click at [918, 210] on button "4 . 考虑" at bounding box center [875, 207] width 169 height 40
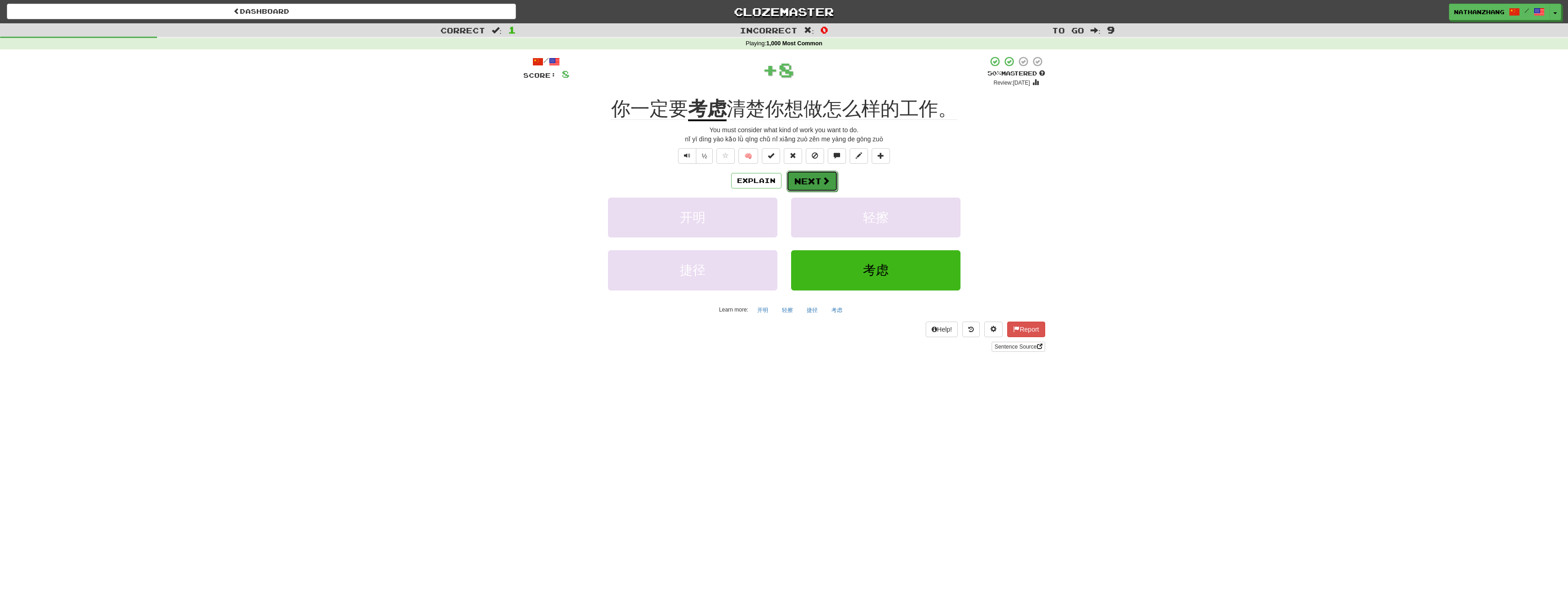
click at [818, 176] on button "Next" at bounding box center [812, 181] width 51 height 21
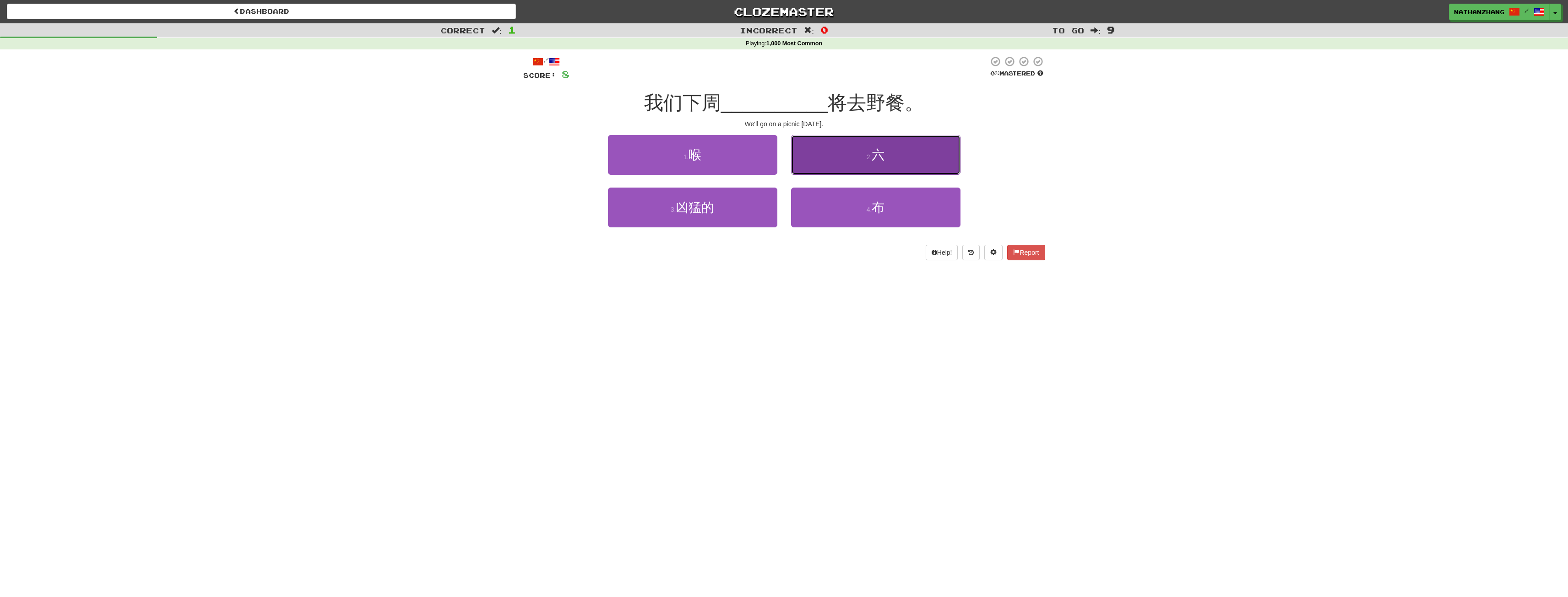
click at [891, 150] on button "2 . 六" at bounding box center [875, 155] width 169 height 40
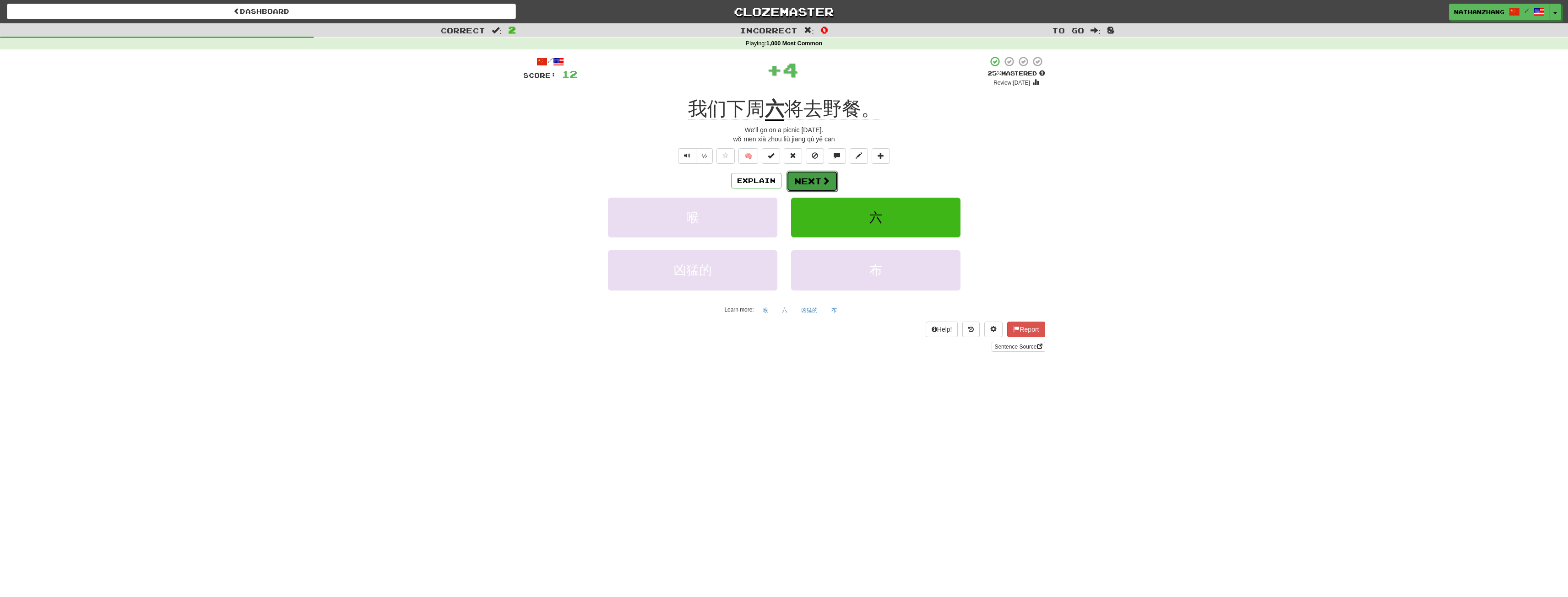
click at [818, 185] on button "Next" at bounding box center [812, 181] width 51 height 21
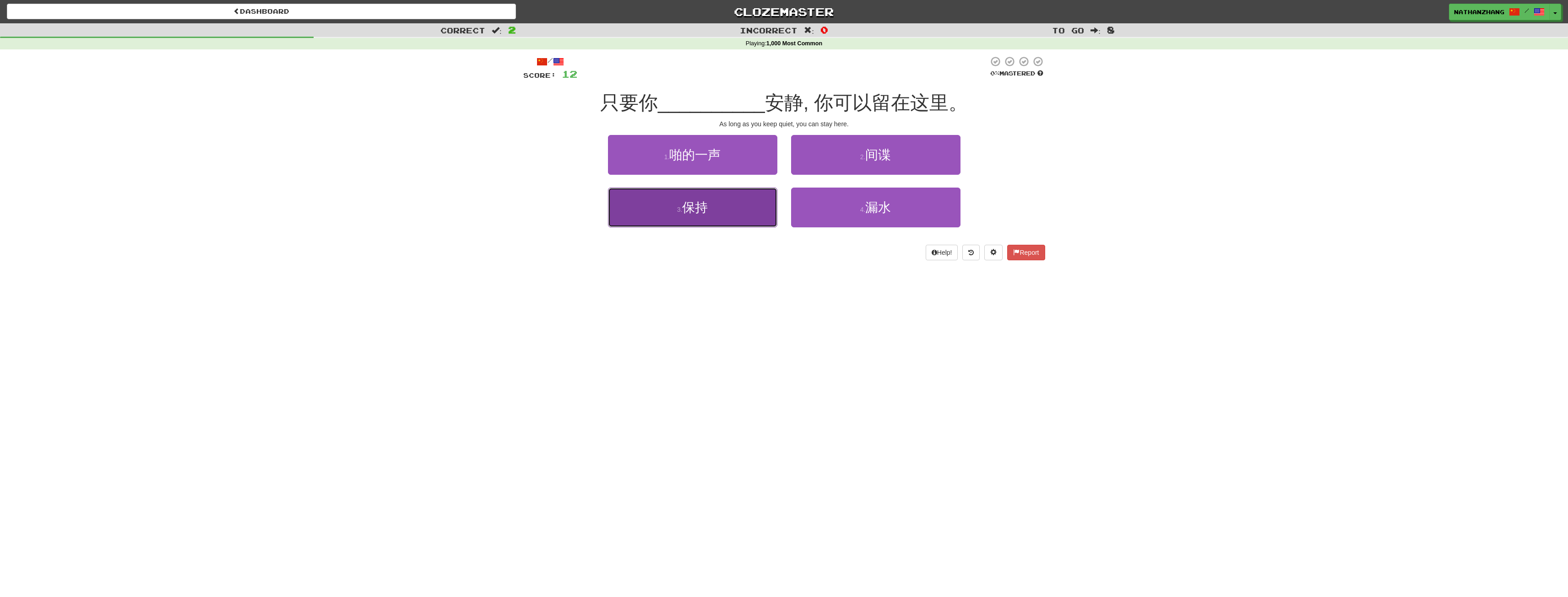
click at [708, 206] on span "保持" at bounding box center [695, 207] width 26 height 14
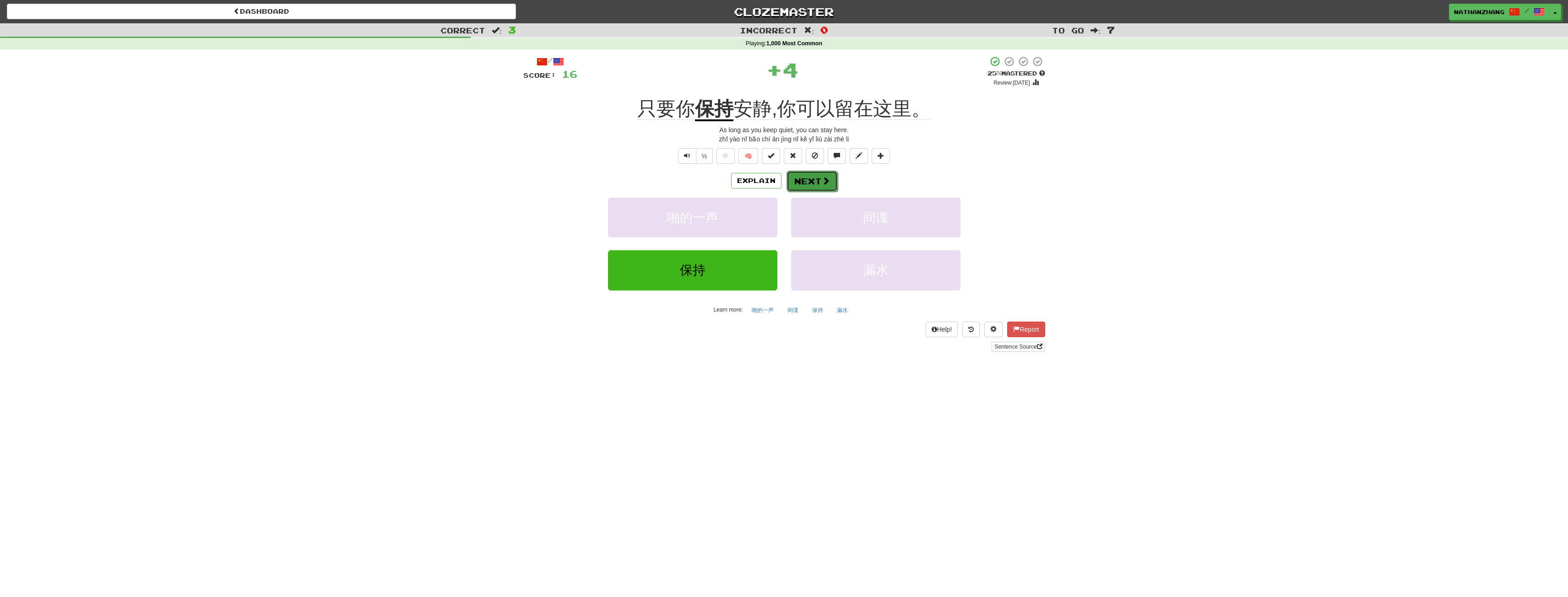
click at [810, 181] on button "Next" at bounding box center [812, 181] width 51 height 21
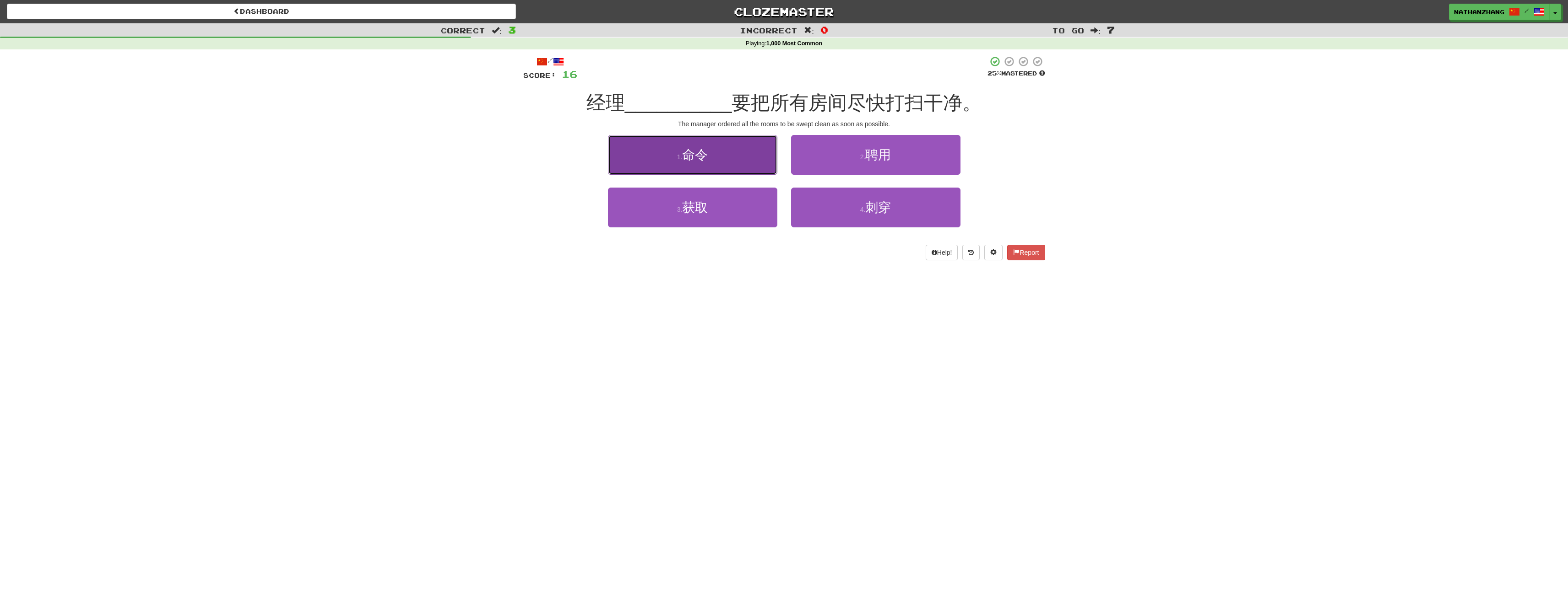
click at [747, 151] on button "1 . 命令" at bounding box center [692, 155] width 169 height 40
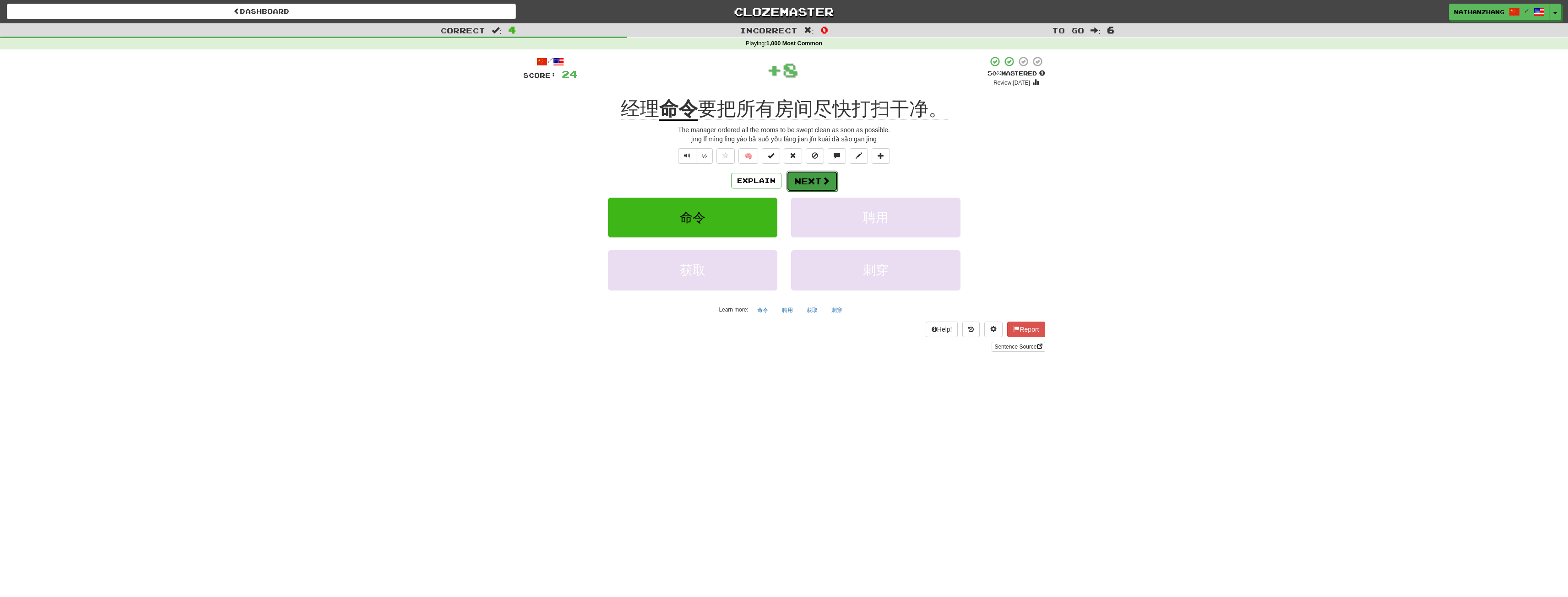
click at [795, 181] on button "Next" at bounding box center [812, 181] width 51 height 21
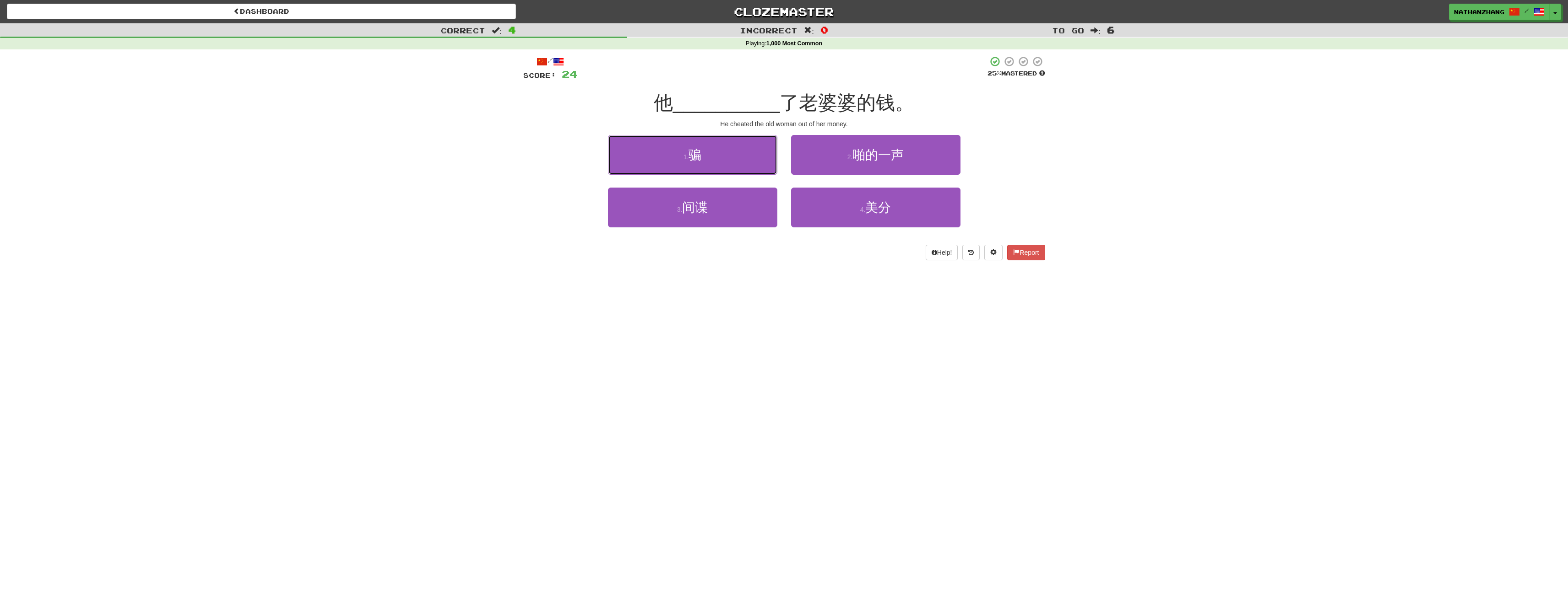
drag, startPoint x: 760, startPoint y: 153, endPoint x: 795, endPoint y: 144, distance: 36.1
click at [764, 152] on button "1 . 骗" at bounding box center [692, 155] width 169 height 40
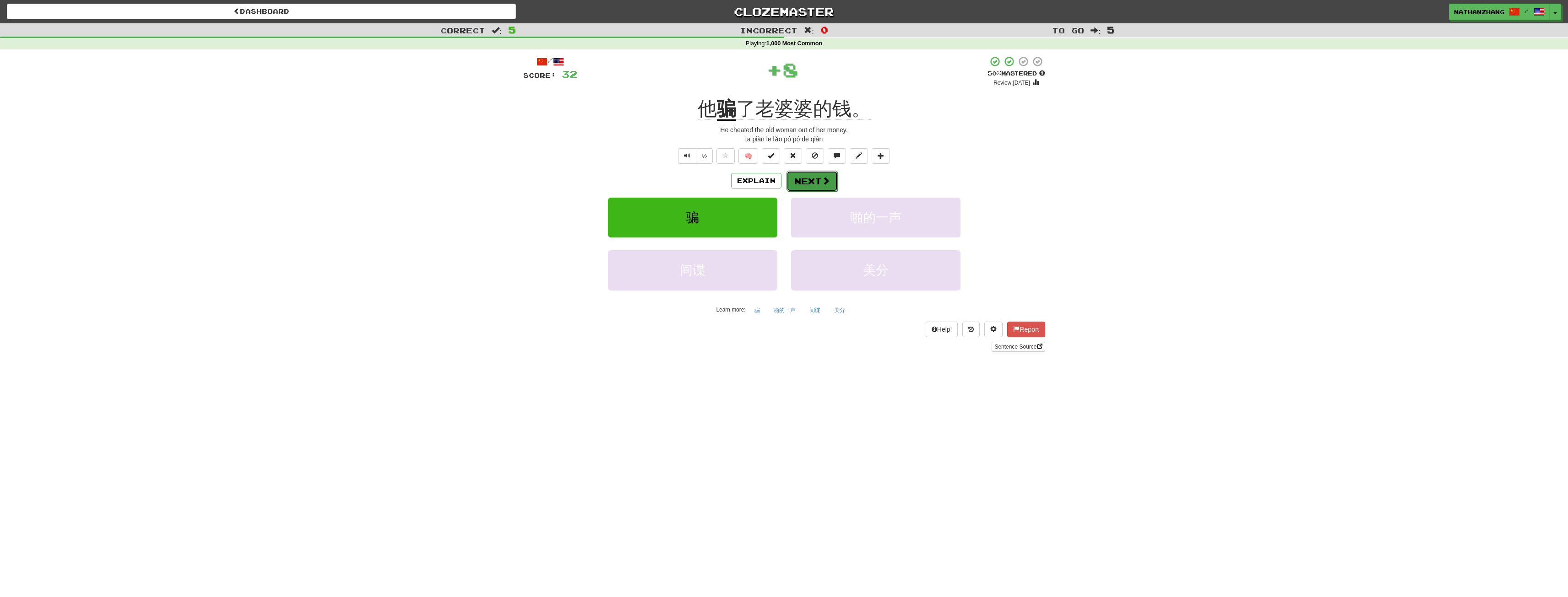
click at [817, 176] on button "Next" at bounding box center [812, 181] width 51 height 21
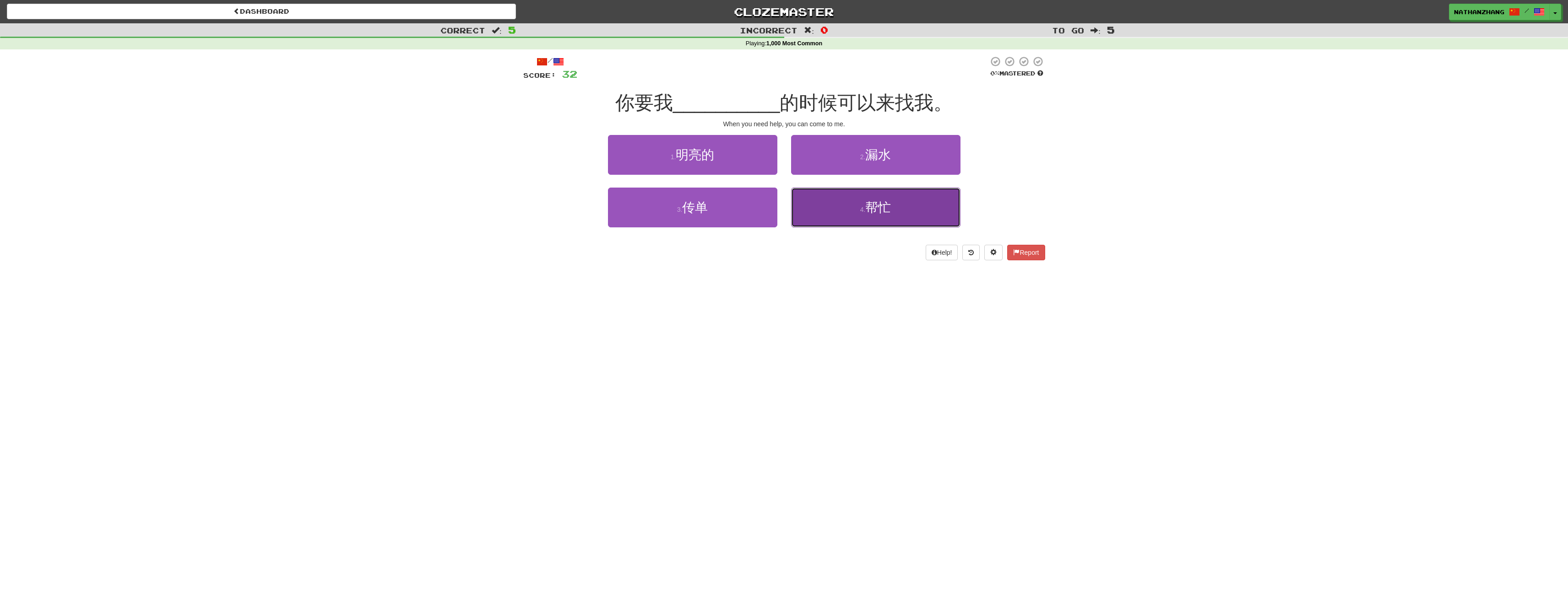
click at [887, 211] on span "帮忙" at bounding box center [878, 207] width 26 height 14
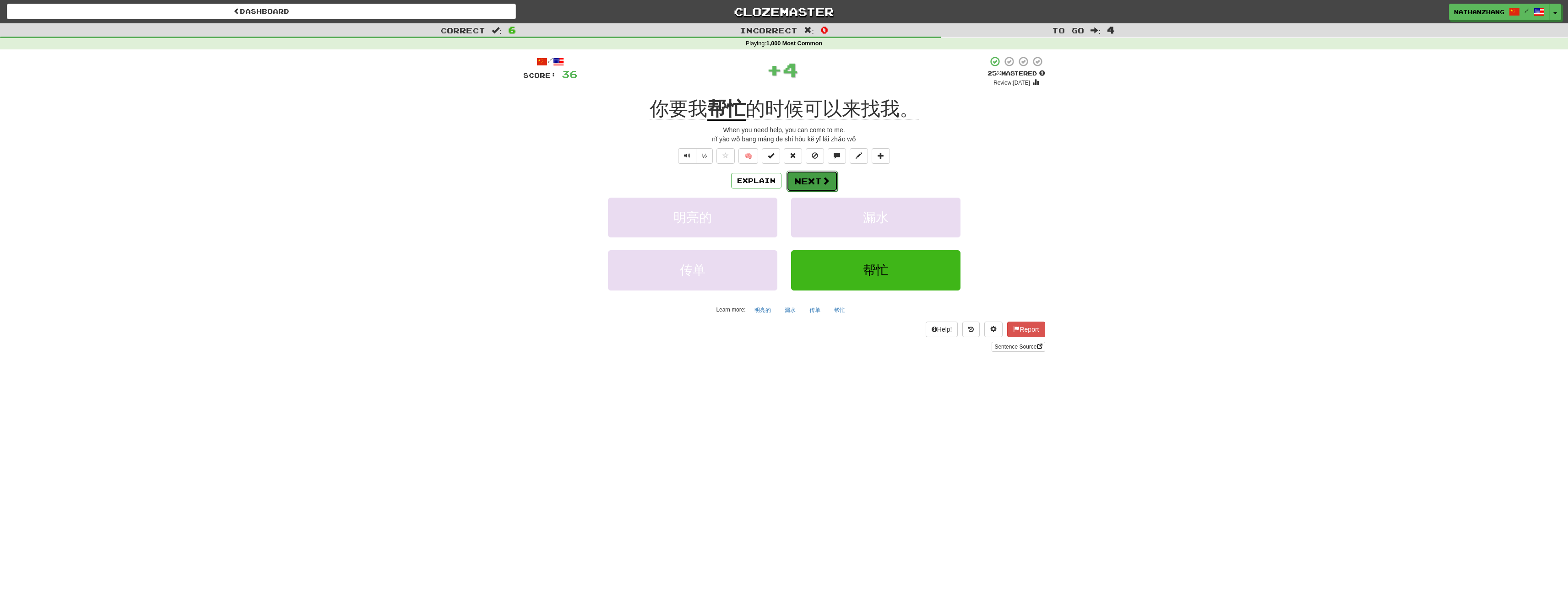
click at [793, 177] on button "Next" at bounding box center [812, 181] width 51 height 21
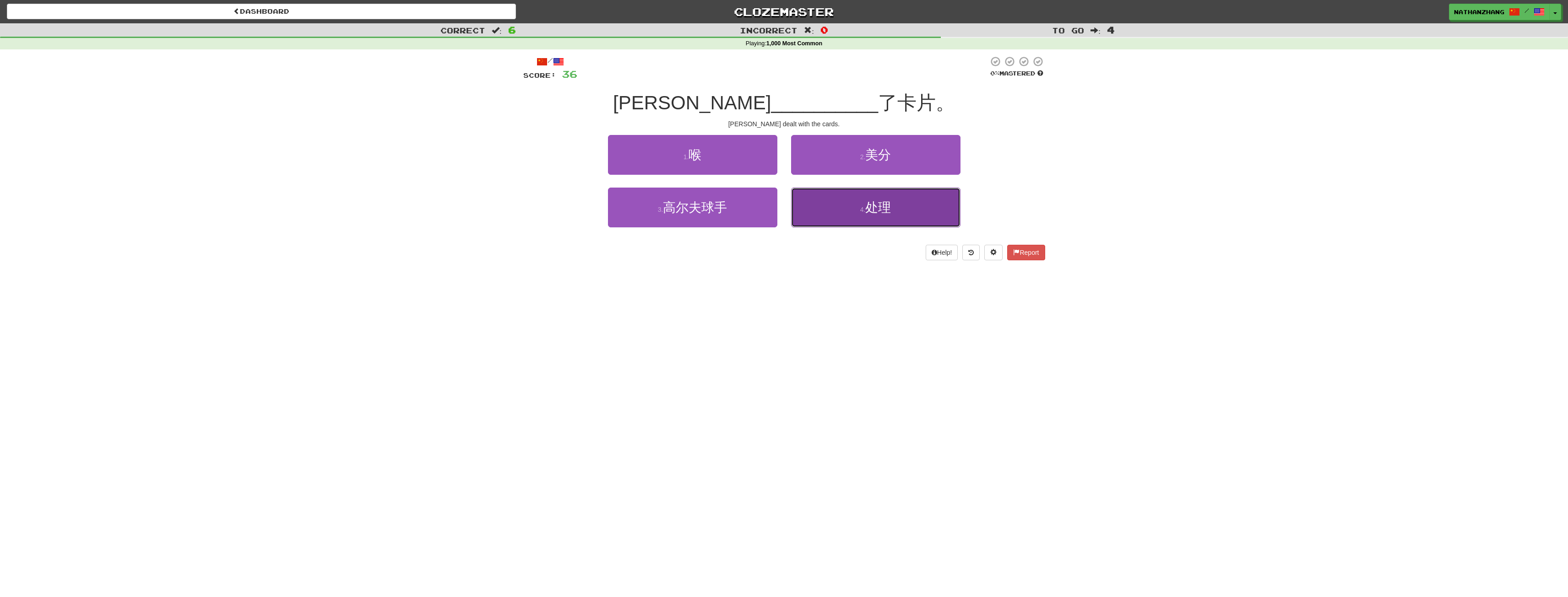
click at [834, 202] on button "4 . 处理" at bounding box center [875, 207] width 169 height 40
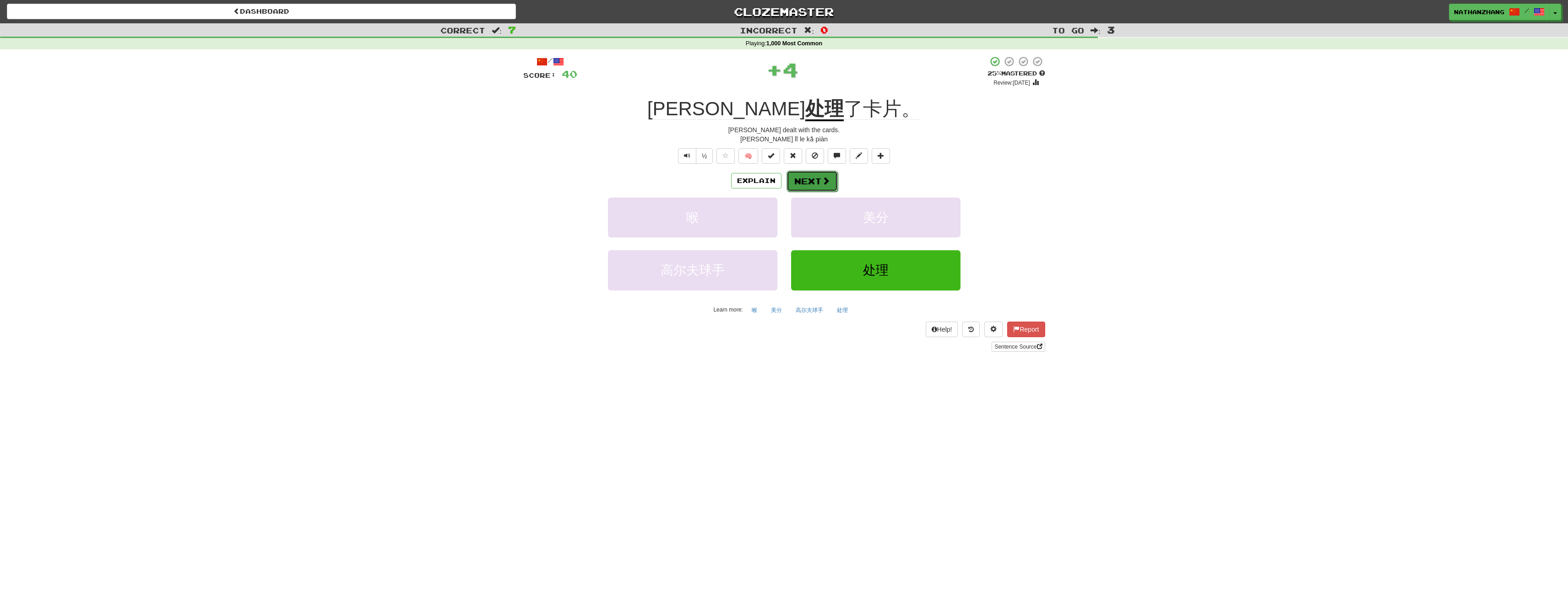
click at [817, 178] on button "Next" at bounding box center [812, 181] width 51 height 21
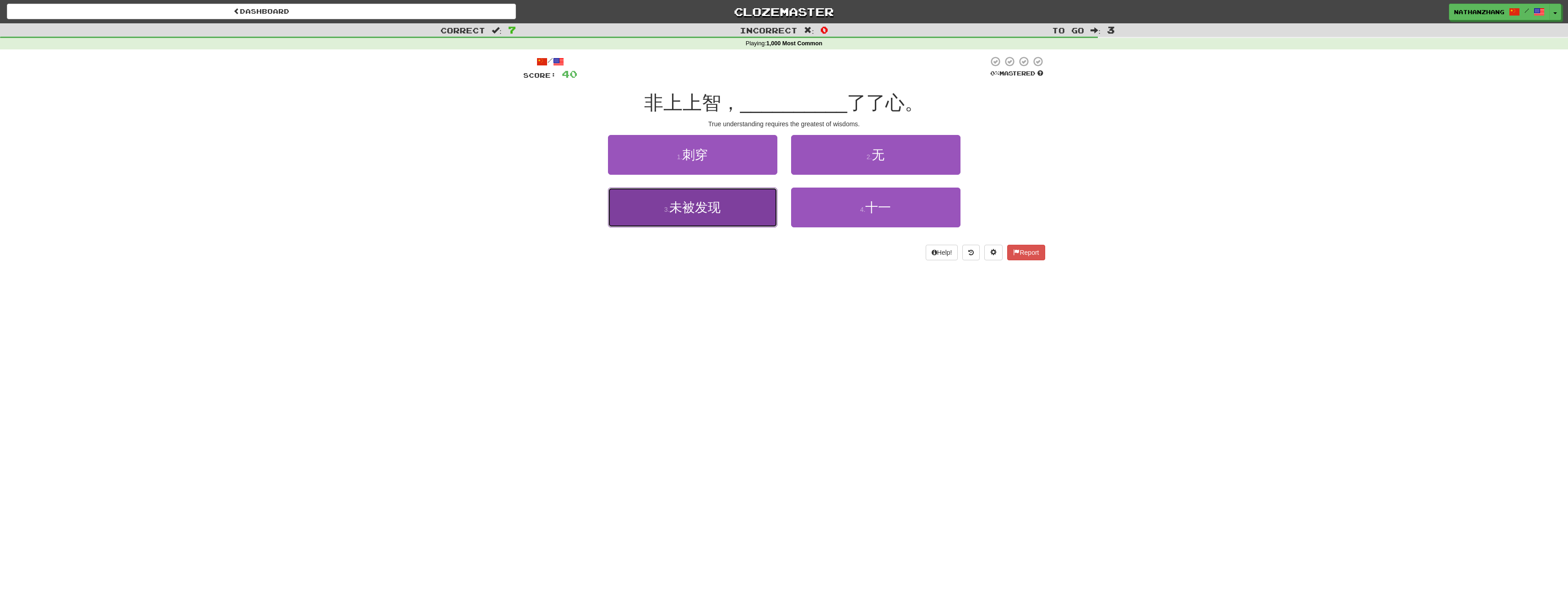
drag, startPoint x: 757, startPoint y: 191, endPoint x: 761, endPoint y: 189, distance: 4.5
click at [761, 189] on button "3 . 未被发现" at bounding box center [692, 207] width 169 height 40
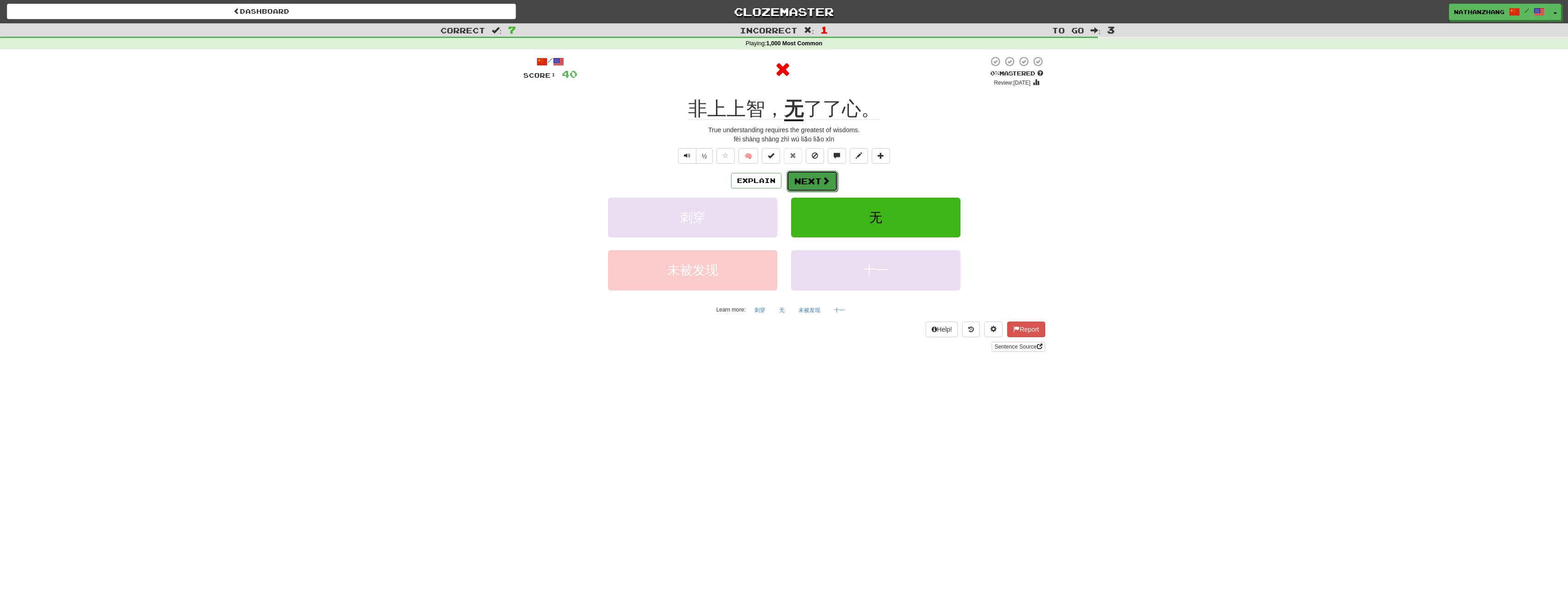
click at [819, 183] on button "Next" at bounding box center [812, 181] width 51 height 21
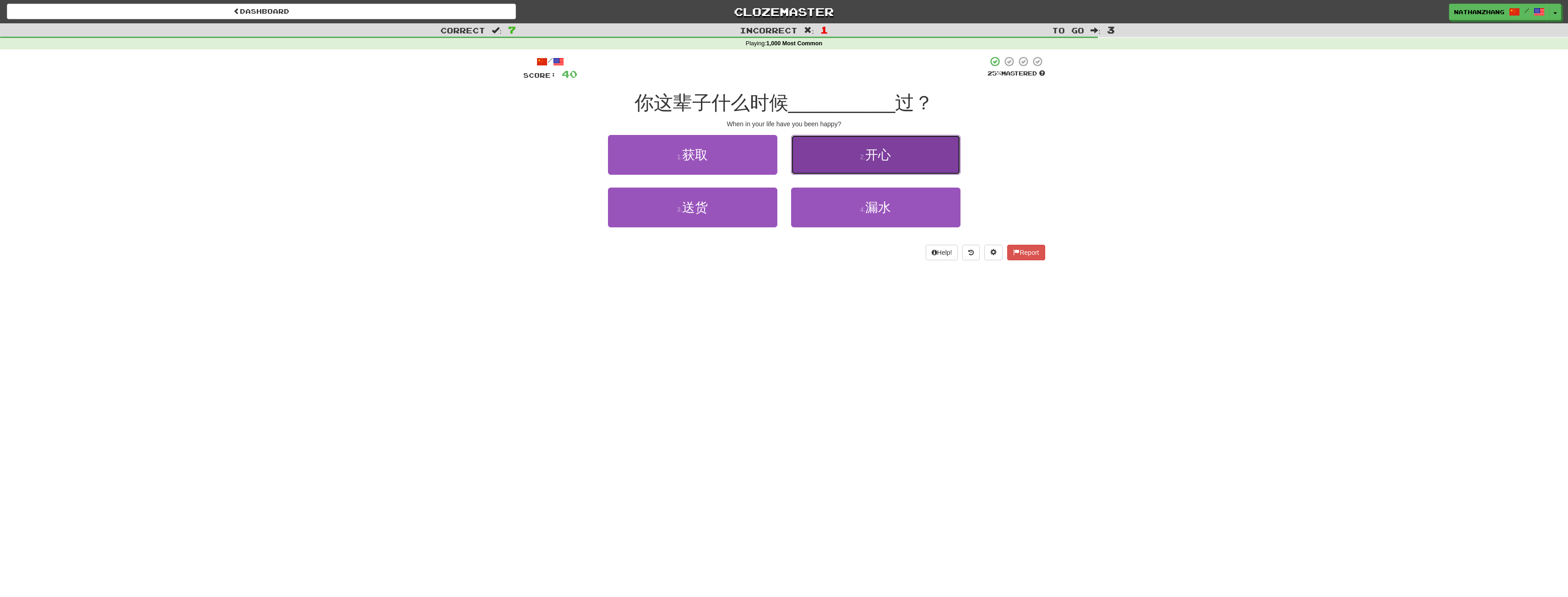
click at [853, 169] on button "2 . 开心" at bounding box center [875, 155] width 169 height 40
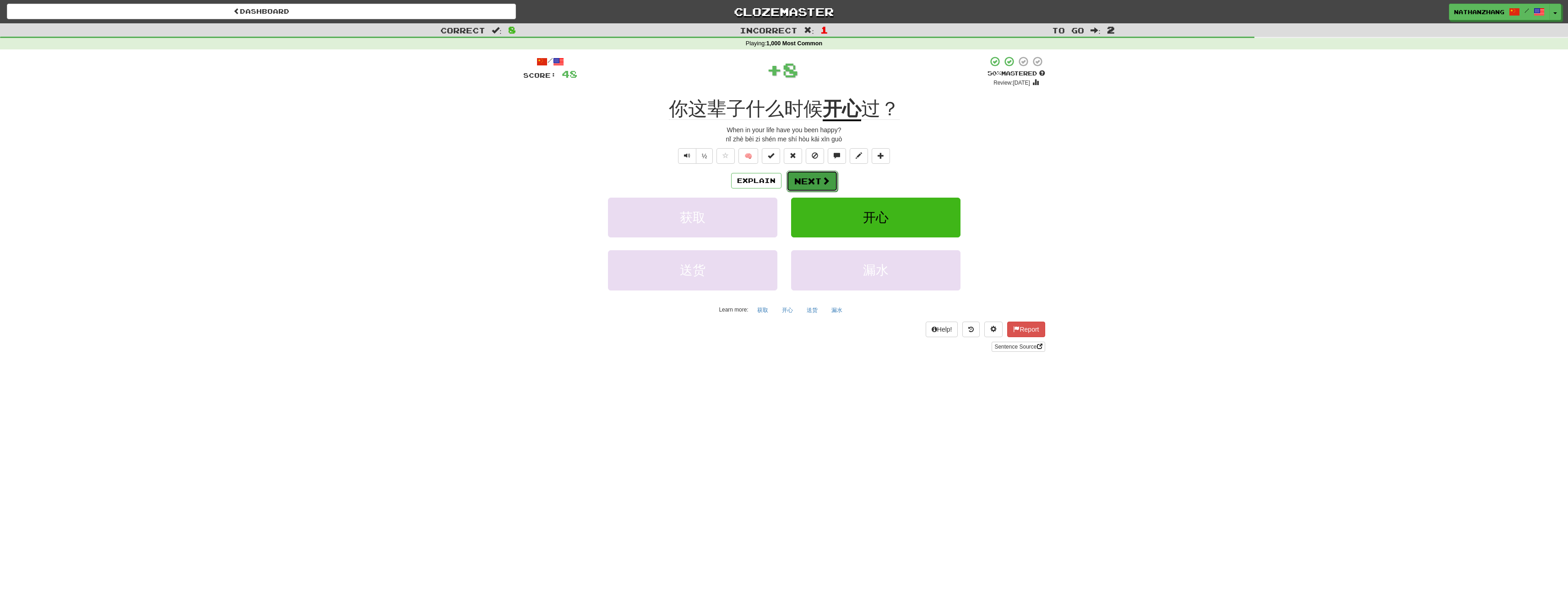
click at [824, 181] on span at bounding box center [825, 180] width 8 height 8
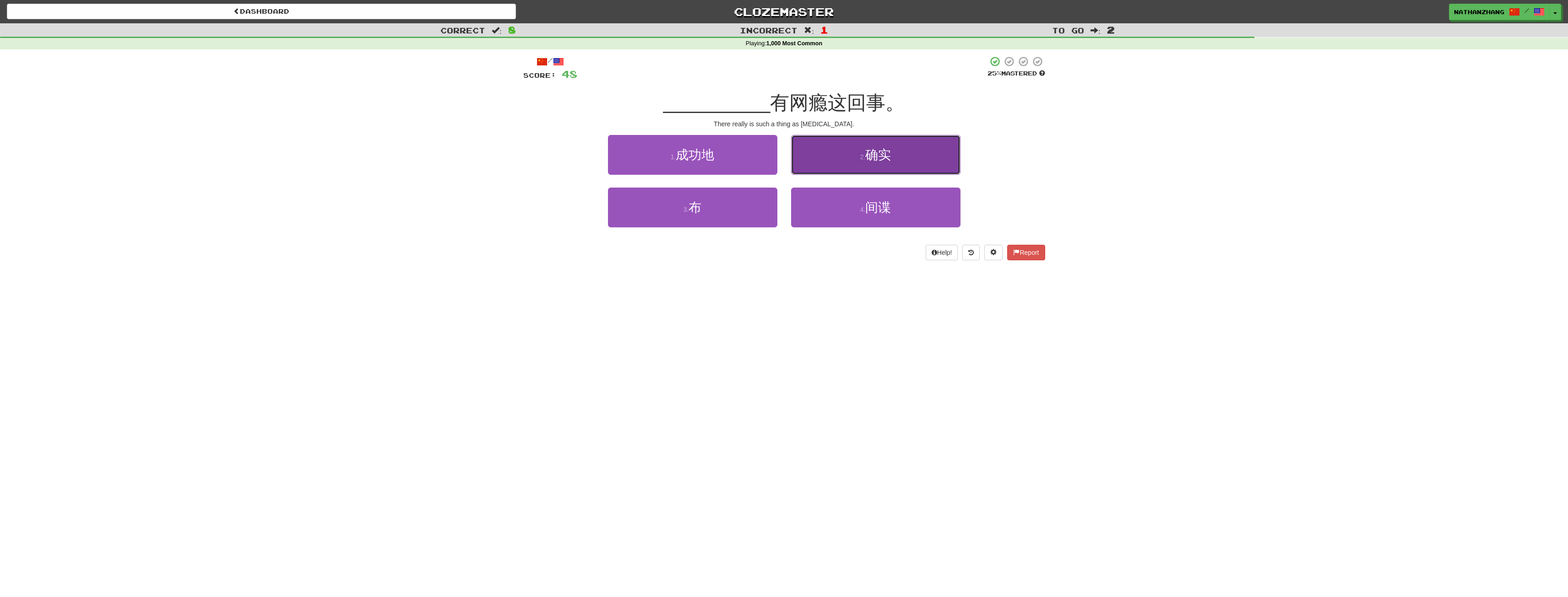
click at [845, 168] on button "2 . 确实" at bounding box center [875, 155] width 169 height 40
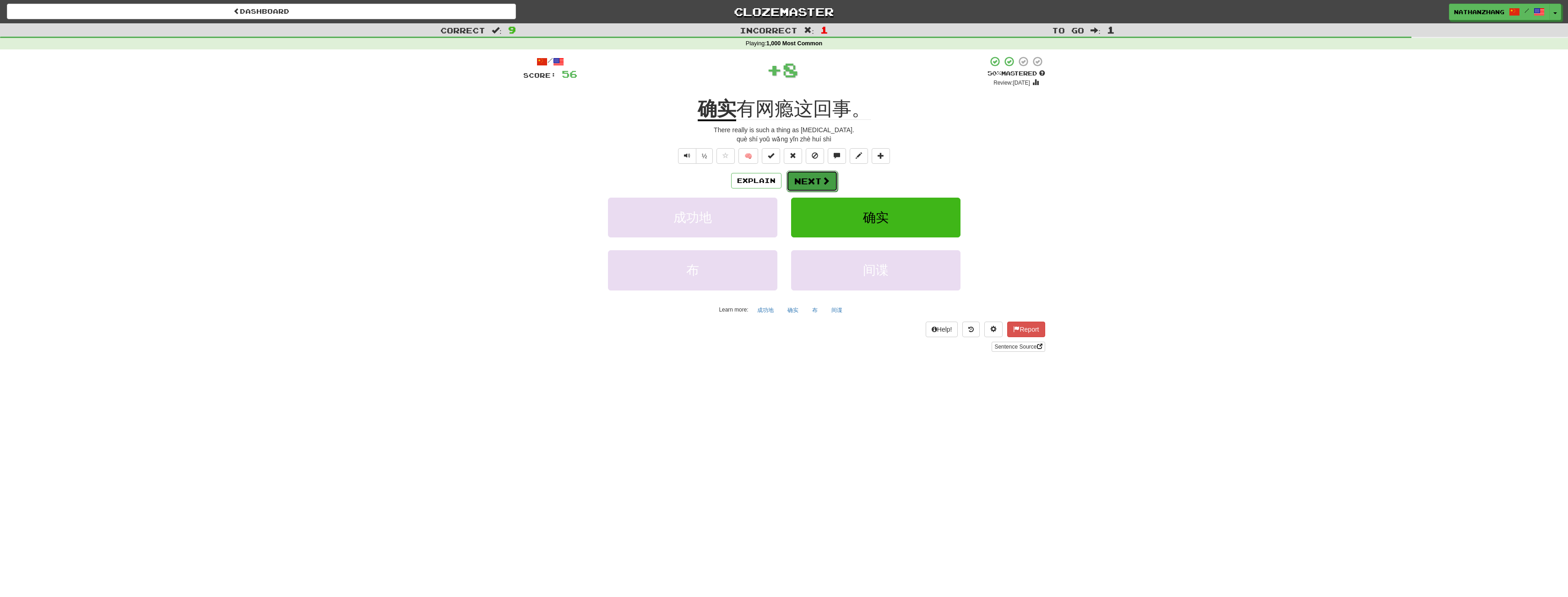
click at [827, 180] on span at bounding box center [825, 180] width 8 height 8
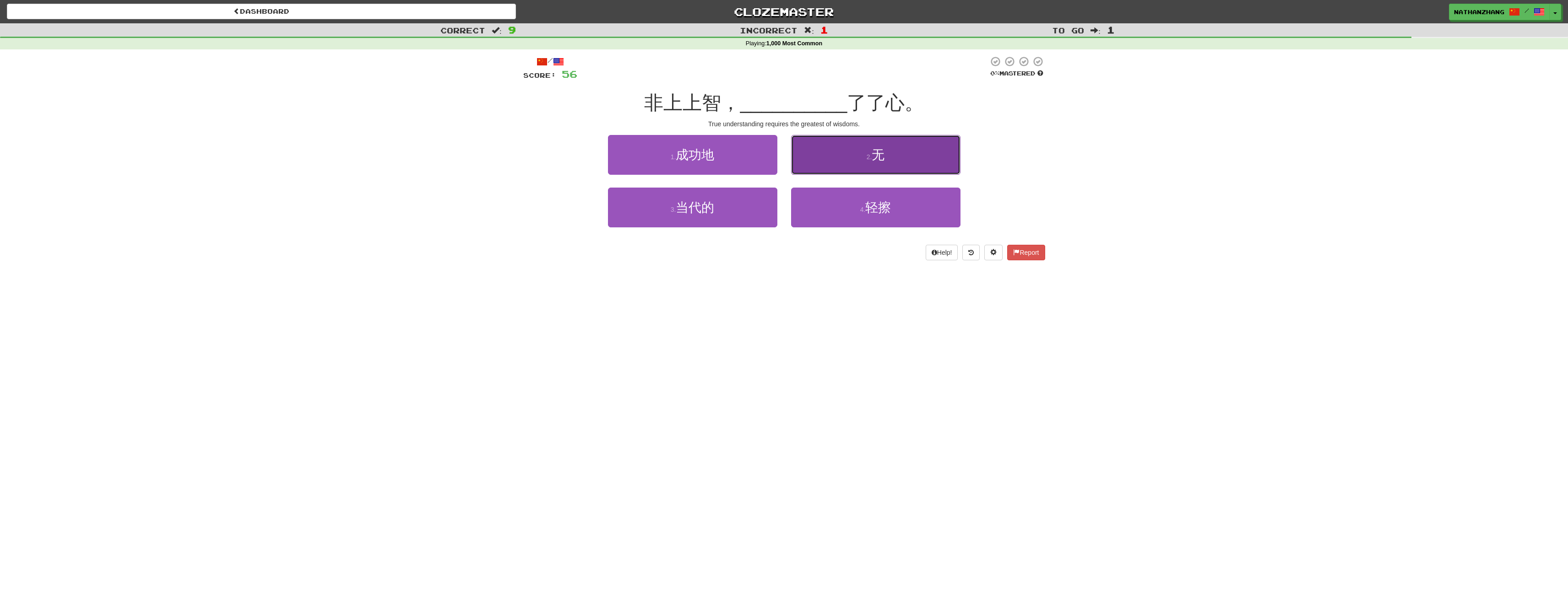
drag, startPoint x: 834, startPoint y: 163, endPoint x: 828, endPoint y: 169, distance: 8.5
click at [834, 164] on button "2 . 无" at bounding box center [875, 155] width 169 height 40
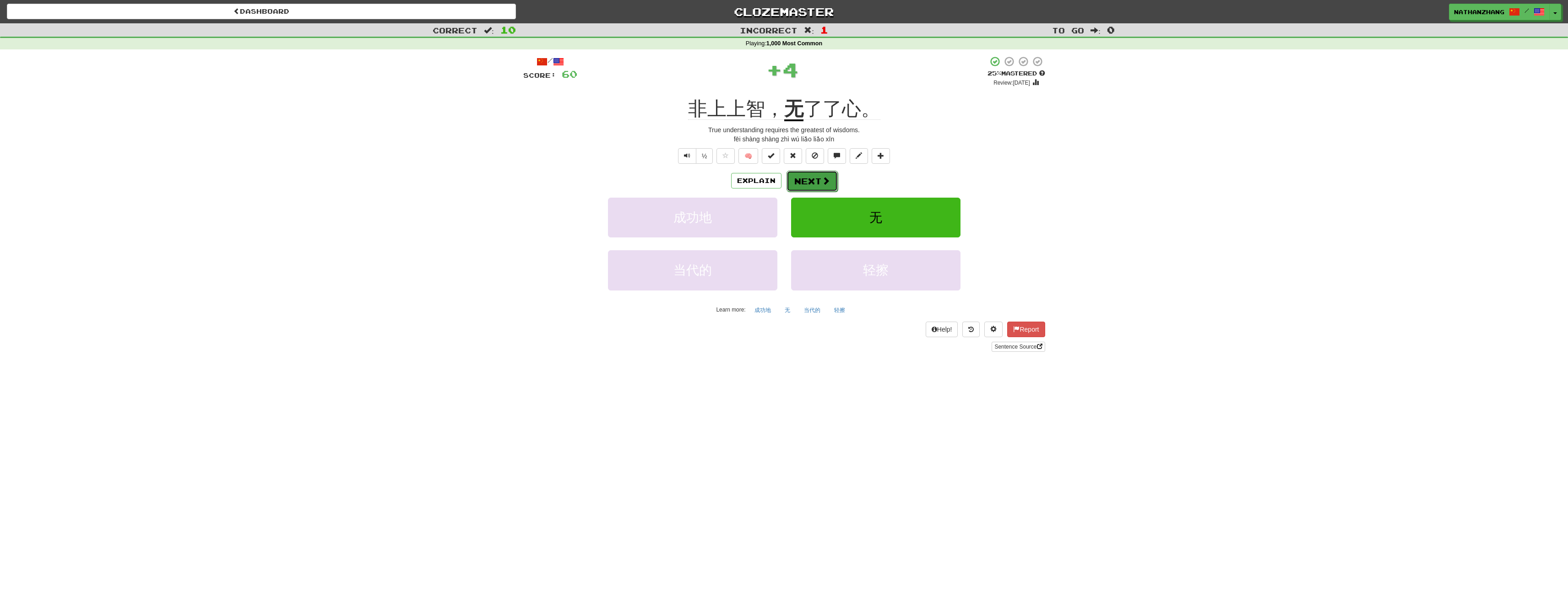
click at [819, 177] on button "Next" at bounding box center [812, 181] width 51 height 21
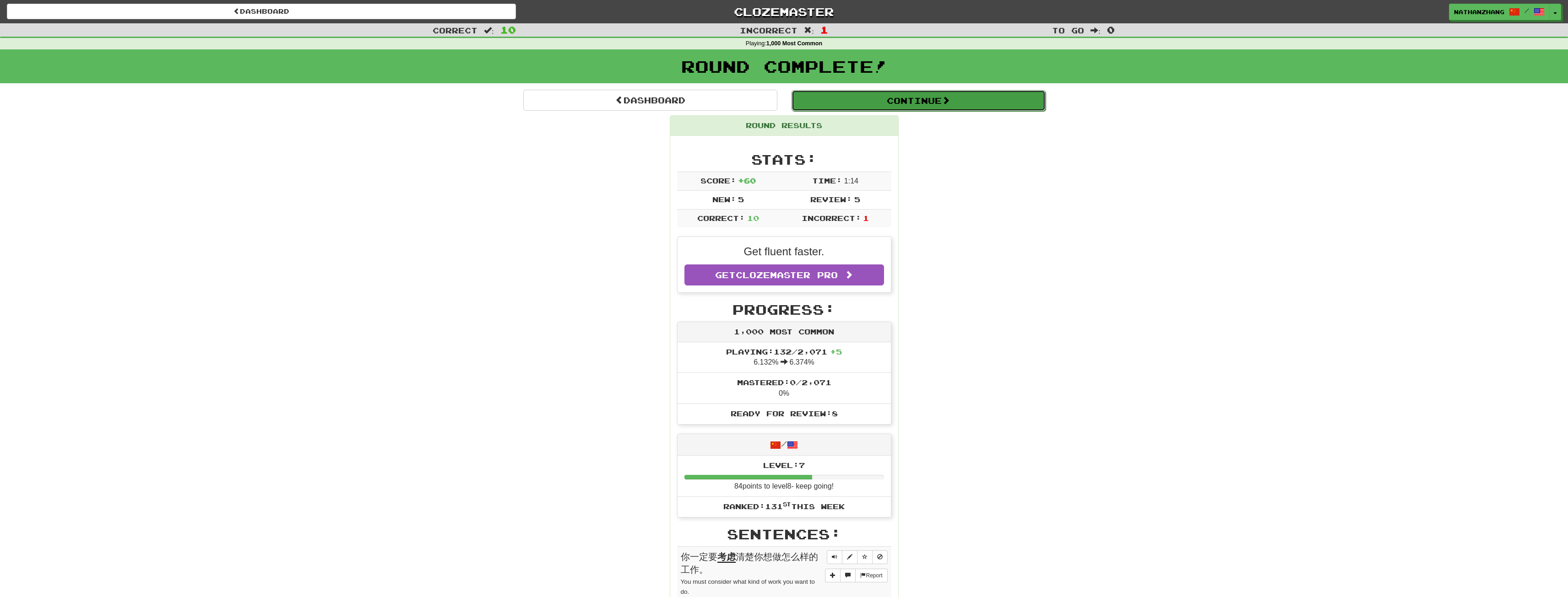
click at [908, 103] on button "Continue" at bounding box center [919, 101] width 254 height 21
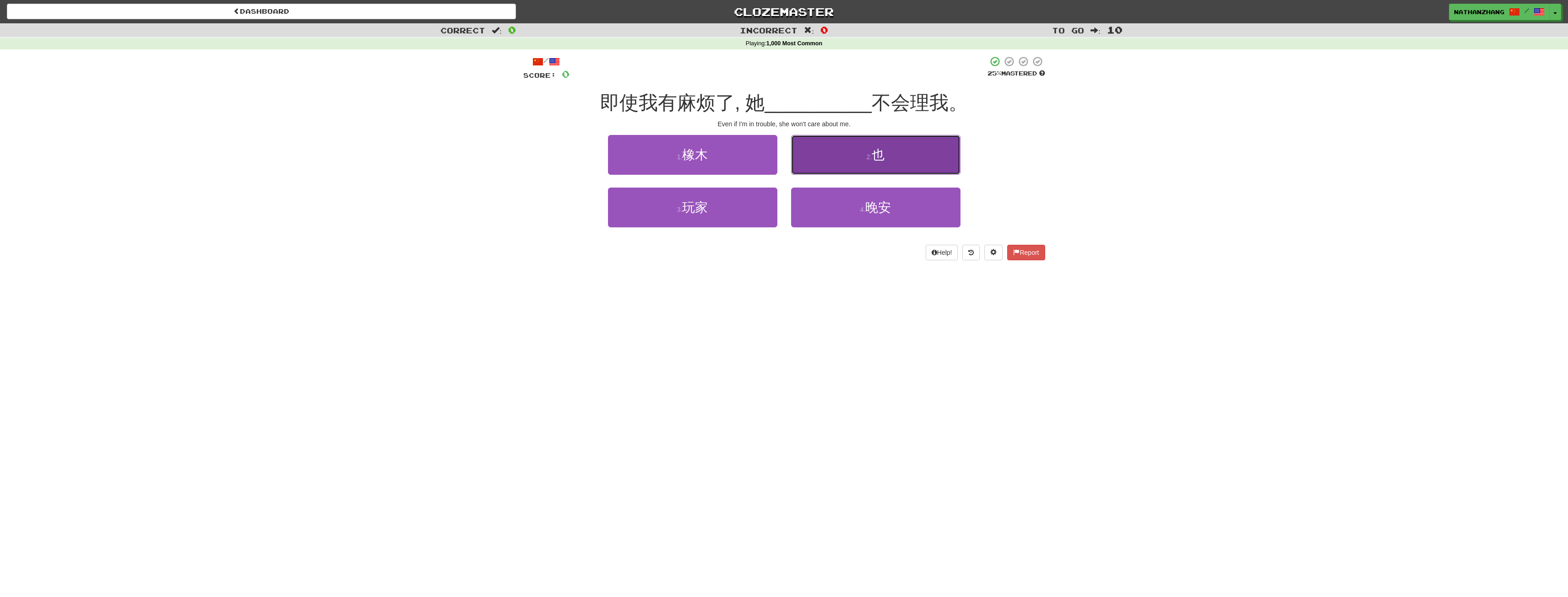
click at [882, 151] on span "也" at bounding box center [878, 155] width 13 height 14
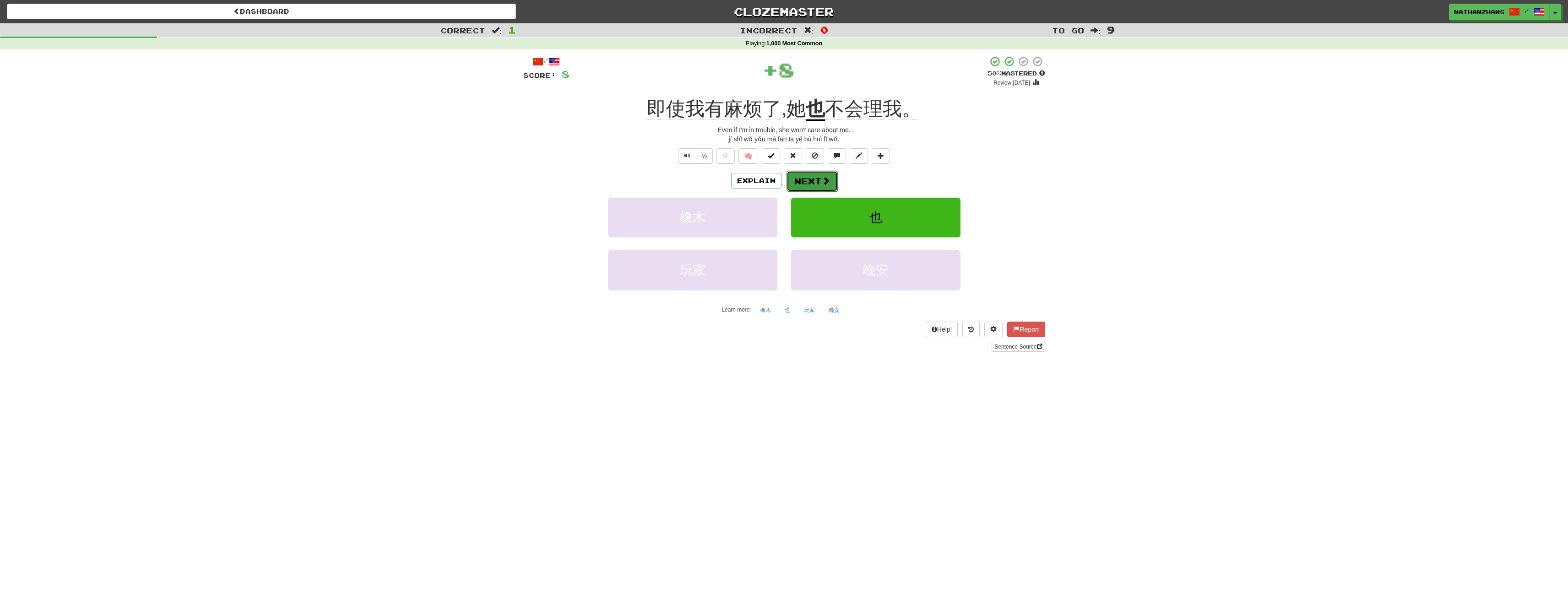
drag, startPoint x: 806, startPoint y: 181, endPoint x: 812, endPoint y: 174, distance: 9.2
click at [812, 174] on button "Next" at bounding box center [812, 181] width 51 height 21
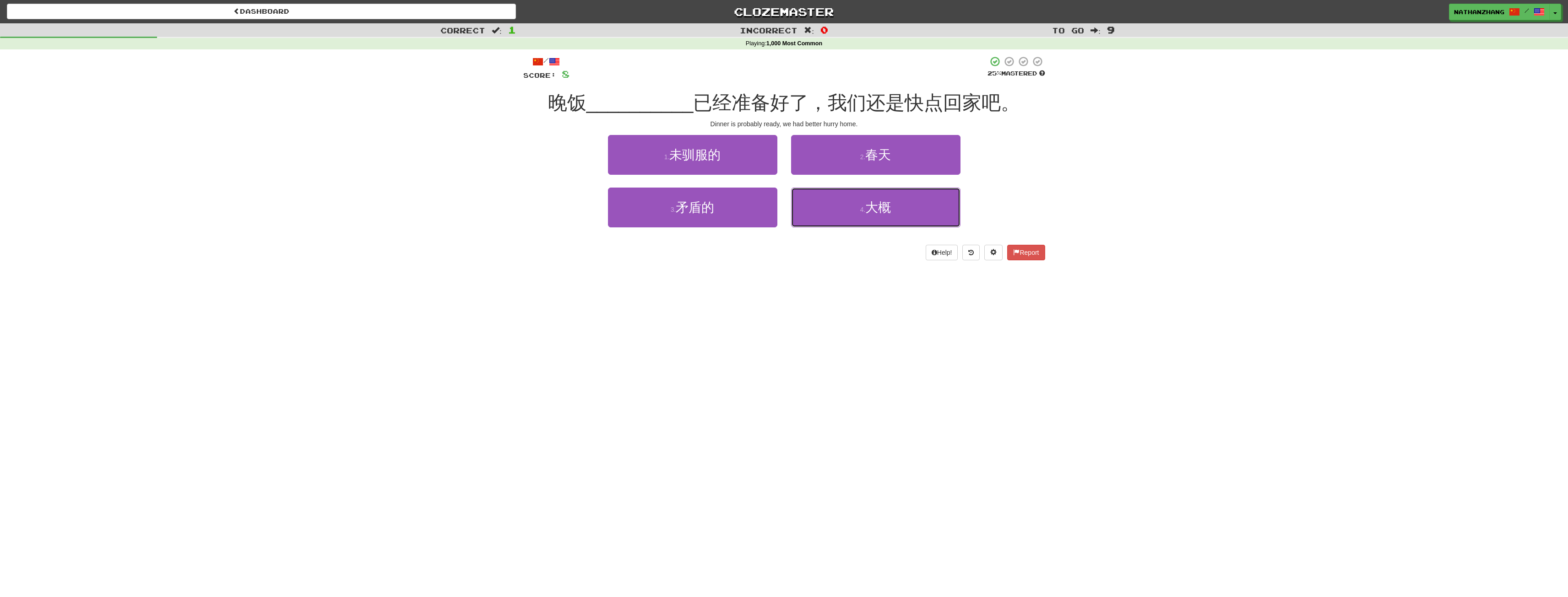
drag, startPoint x: 843, startPoint y: 203, endPoint x: 842, endPoint y: 313, distance: 110.0
click at [842, 314] on div "Dashboard Clozemaster NathanZhang / Toggle Dropdown Dashboard Leaderboard Activ…" at bounding box center [784, 298] width 1568 height 597
click at [885, 214] on button "4 . 大概" at bounding box center [875, 207] width 169 height 40
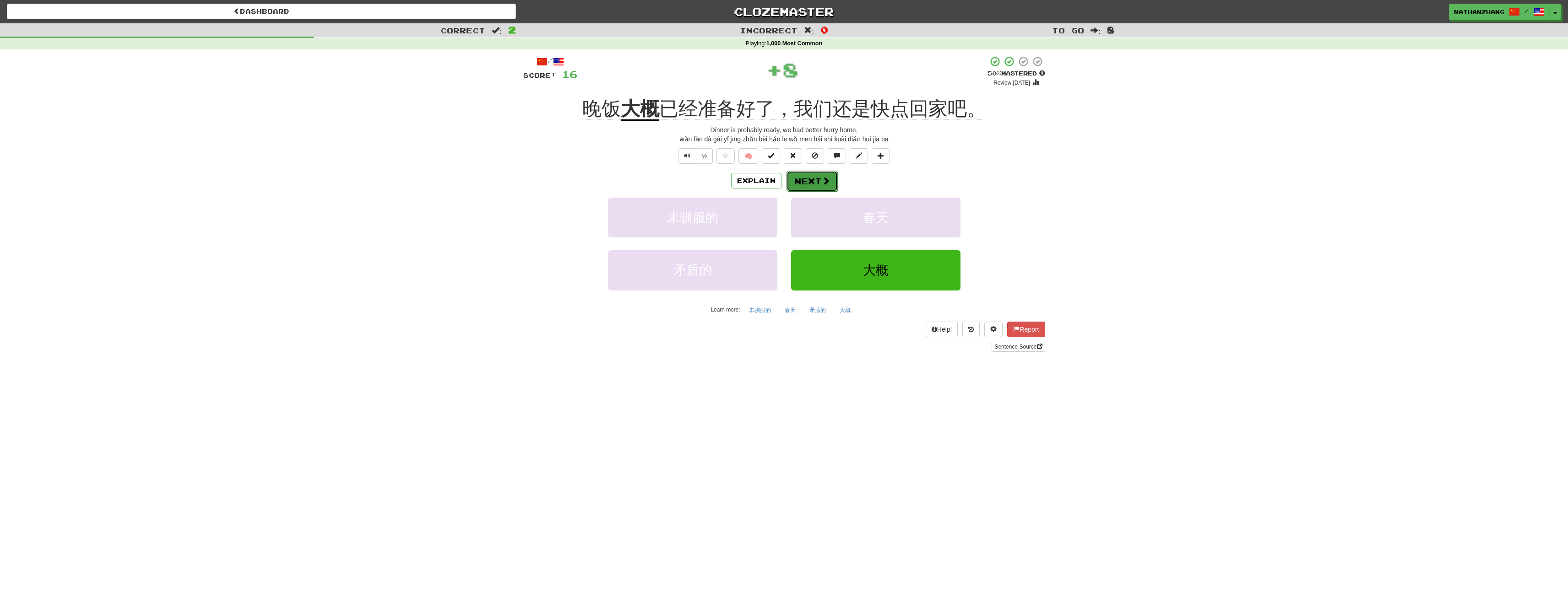
click at [817, 185] on button "Next" at bounding box center [812, 181] width 51 height 21
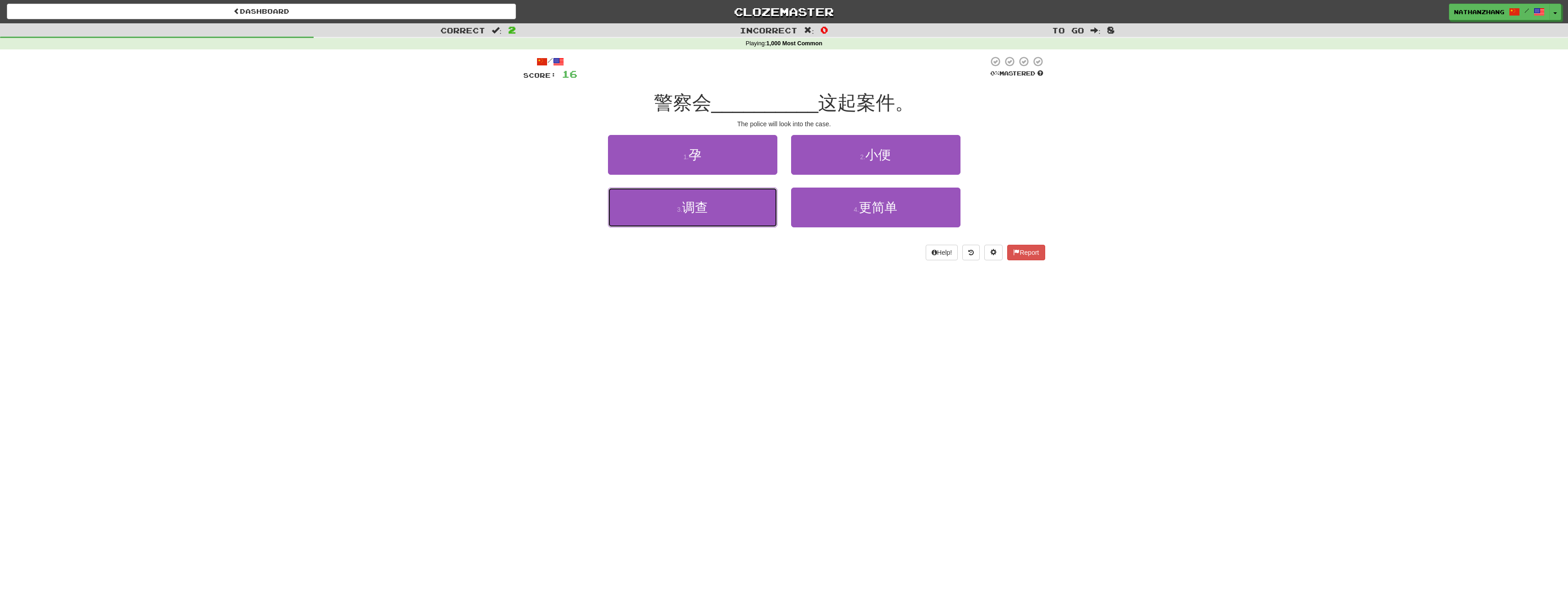
drag, startPoint x: 746, startPoint y: 200, endPoint x: 775, endPoint y: 191, distance: 30.4
click at [748, 200] on button "3 . 调查" at bounding box center [692, 207] width 169 height 40
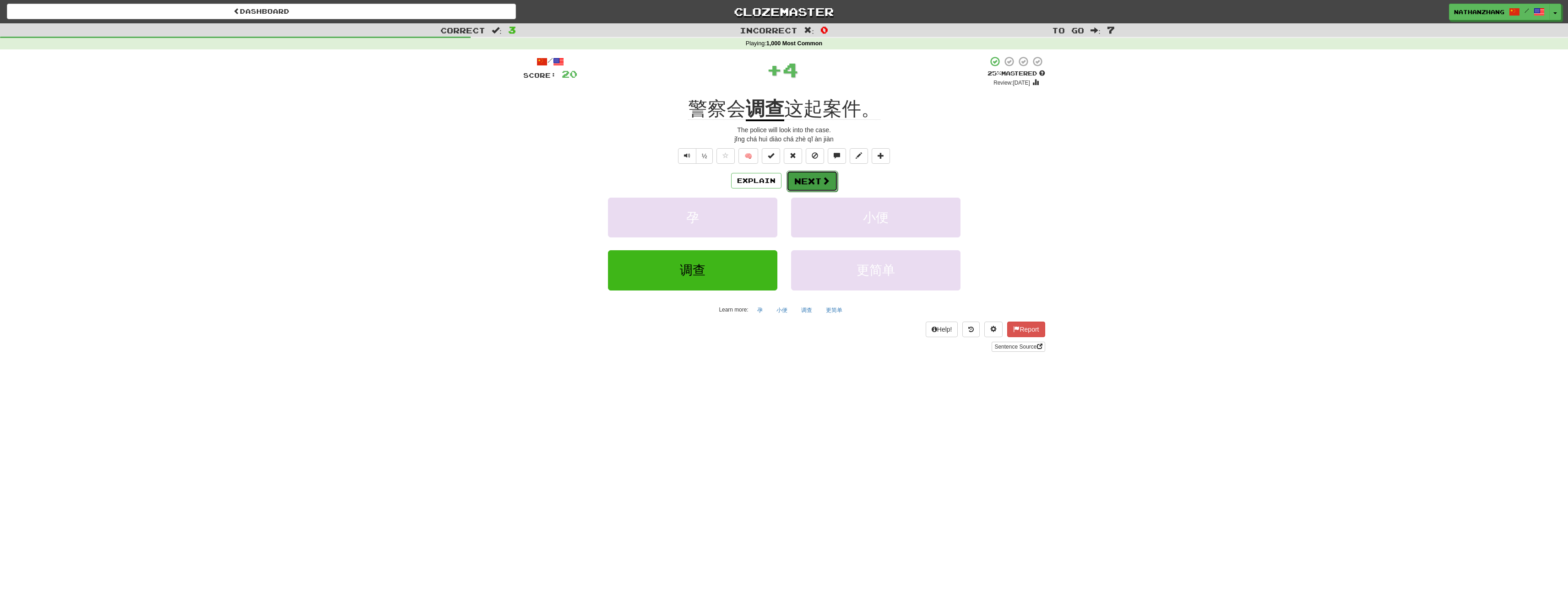
click at [809, 178] on button "Next" at bounding box center [812, 181] width 51 height 21
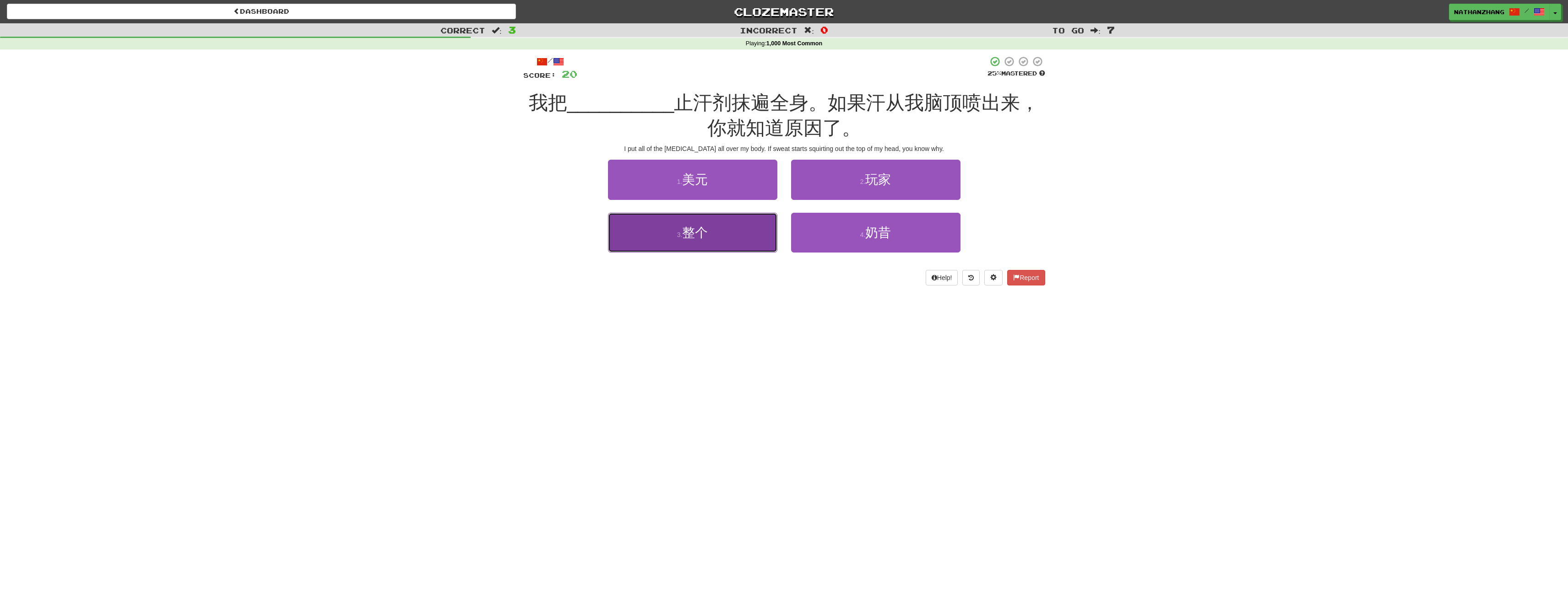
click at [767, 227] on button "3 . 整个" at bounding box center [692, 232] width 169 height 40
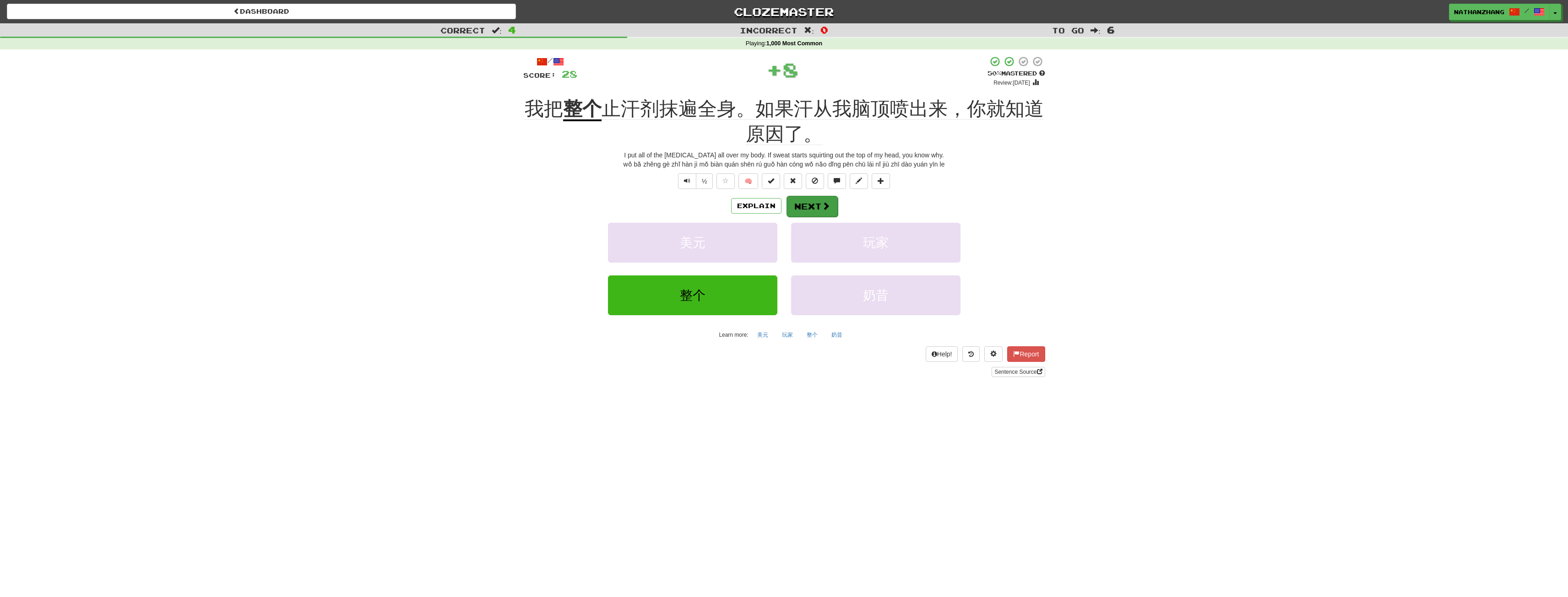
drag, startPoint x: 834, startPoint y: 197, endPoint x: 823, endPoint y: 200, distance: 11.4
click at [827, 199] on div "Explain Next" at bounding box center [784, 206] width 522 height 21
drag, startPoint x: 823, startPoint y: 200, endPoint x: 820, endPoint y: 204, distance: 5.0
click at [820, 204] on button "Next" at bounding box center [812, 207] width 51 height 21
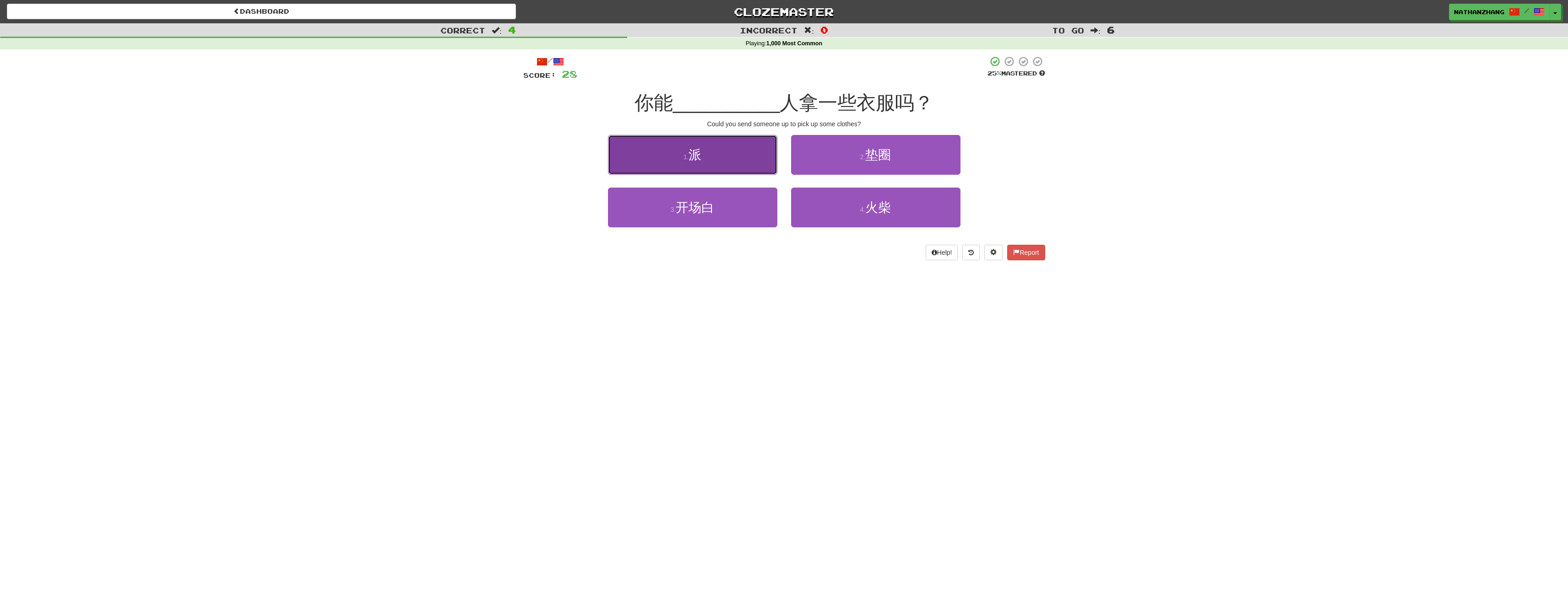
click at [760, 167] on button "1 . 派" at bounding box center [692, 155] width 169 height 40
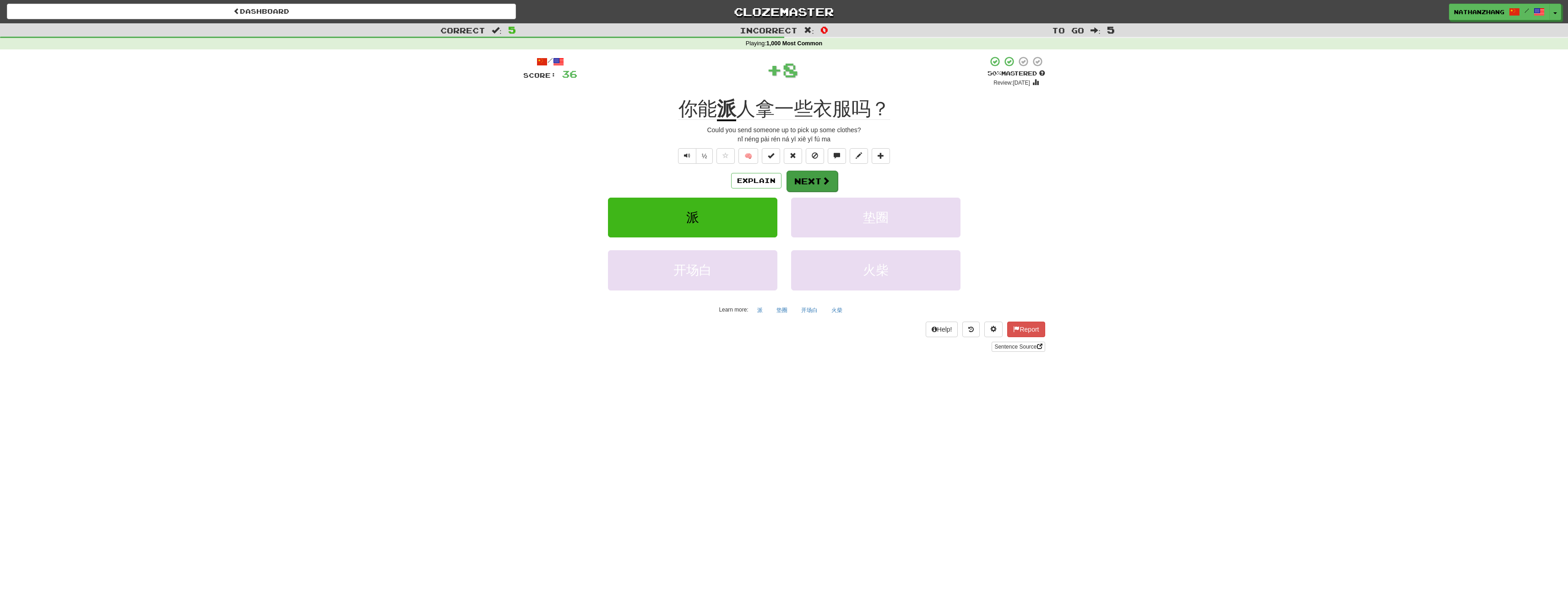
drag, startPoint x: 855, startPoint y: 190, endPoint x: 831, endPoint y: 188, distance: 24.1
click at [852, 191] on div "Explain Next" at bounding box center [784, 181] width 522 height 21
click at [830, 187] on button "Next" at bounding box center [812, 181] width 51 height 21
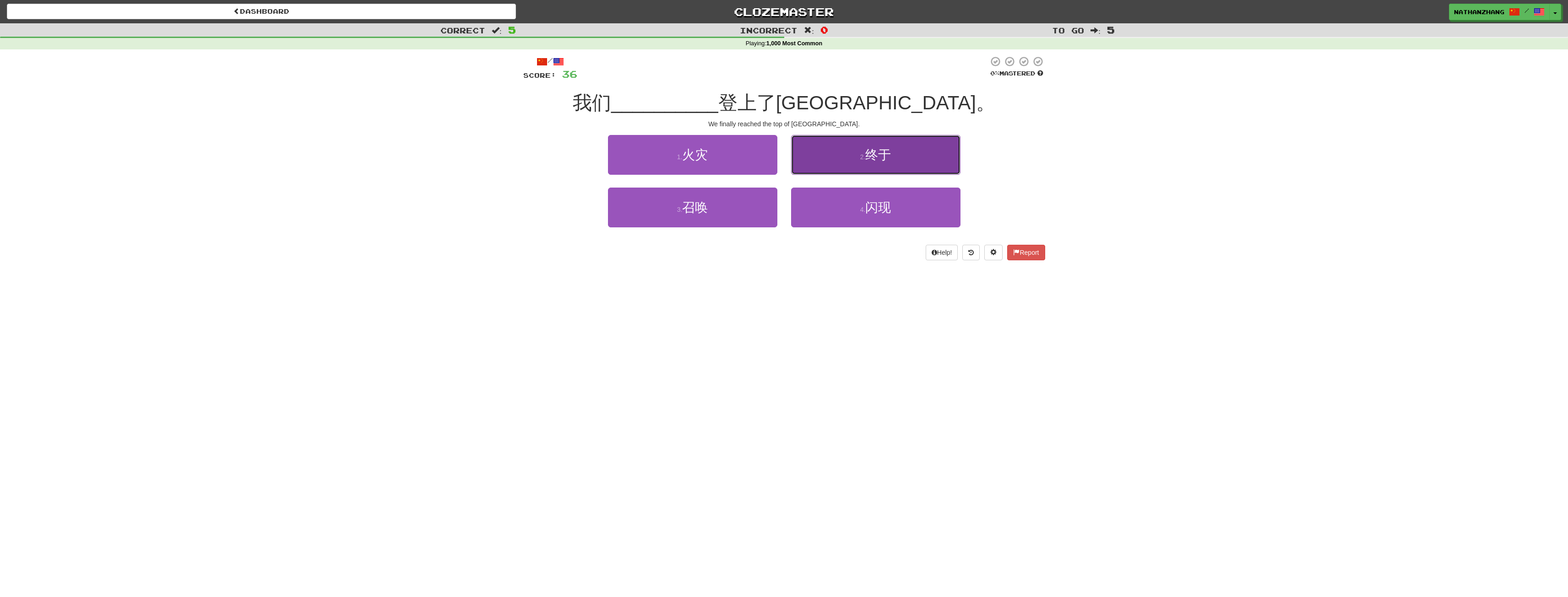
drag, startPoint x: 857, startPoint y: 167, endPoint x: 852, endPoint y: 172, distance: 7.1
click at [852, 172] on button "2 . 终于" at bounding box center [875, 155] width 169 height 40
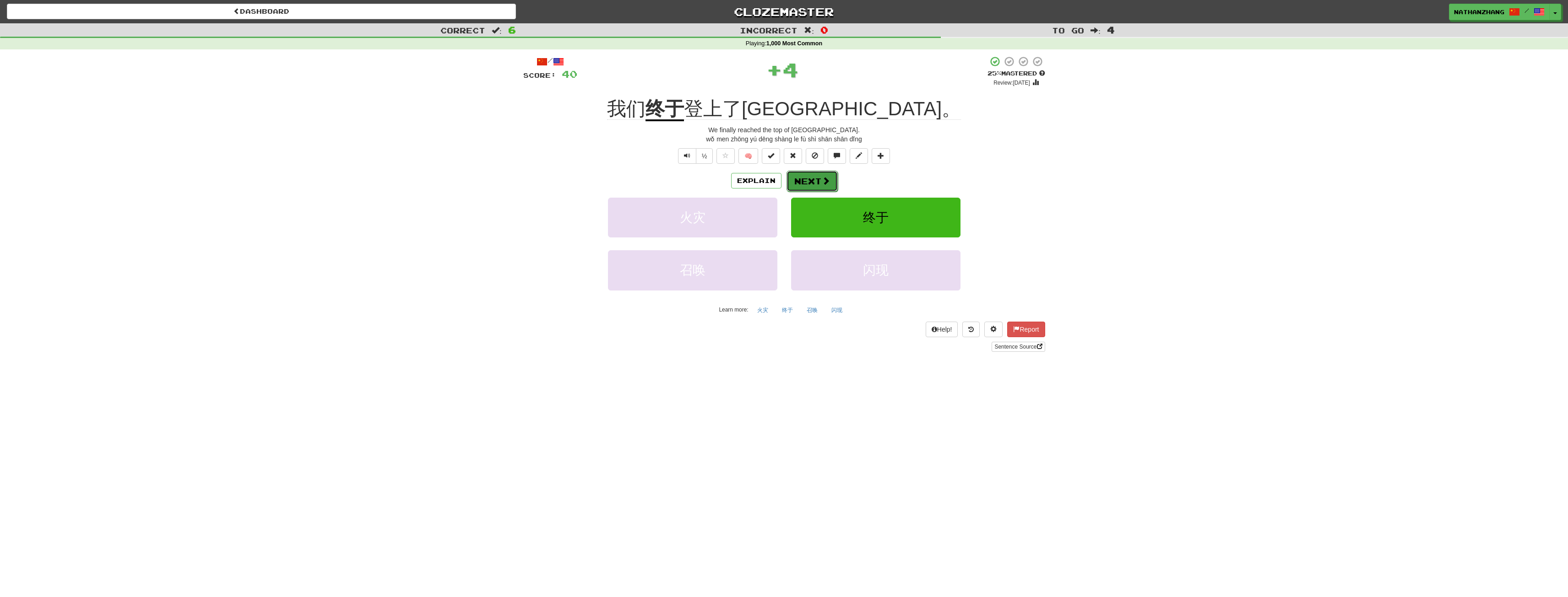
click at [830, 178] on button "Next" at bounding box center [812, 181] width 51 height 21
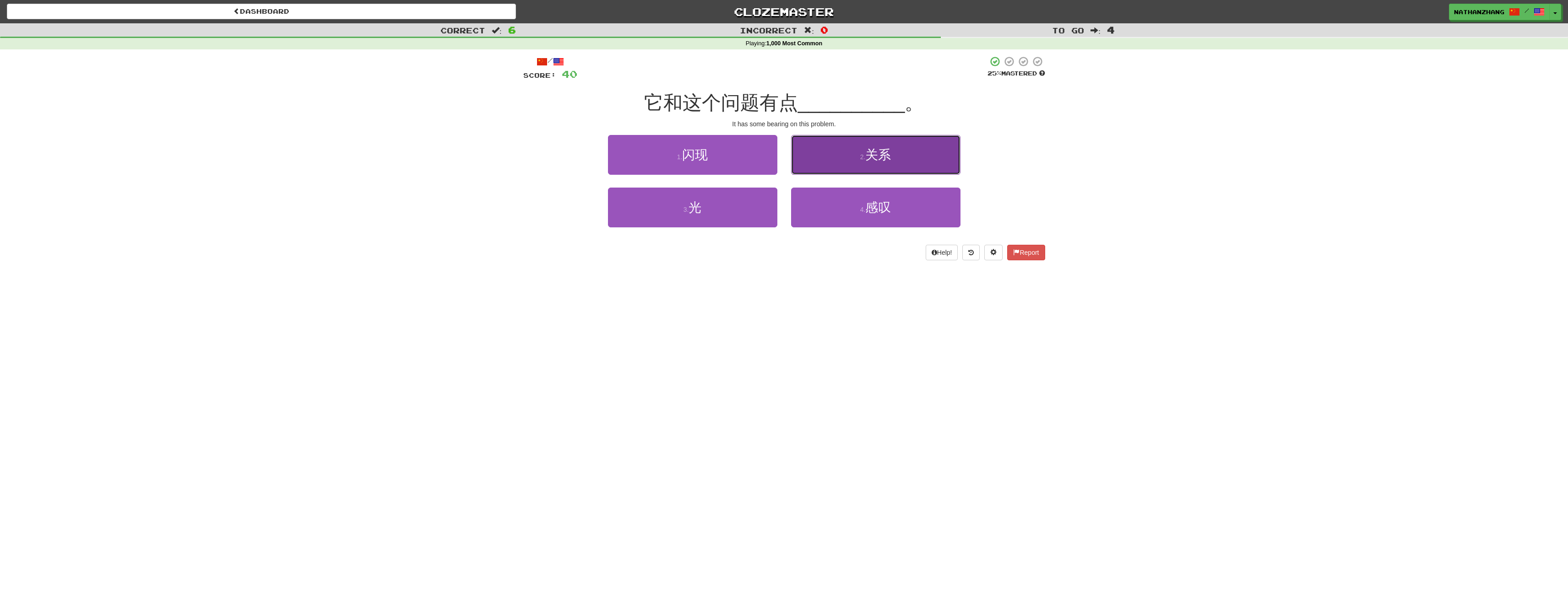
drag, startPoint x: 847, startPoint y: 164, endPoint x: 845, endPoint y: 169, distance: 5.4
click at [847, 165] on button "2 . 关系" at bounding box center [875, 155] width 169 height 40
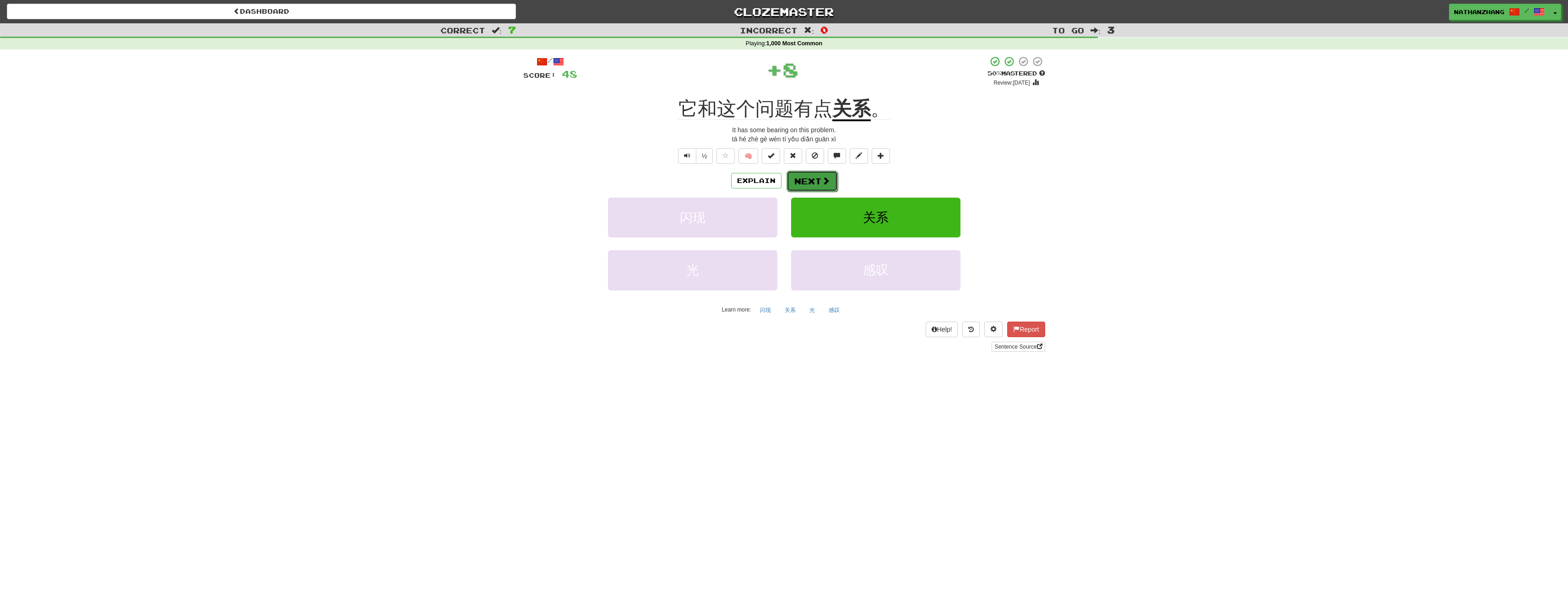
click at [813, 179] on button "Next" at bounding box center [812, 181] width 51 height 21
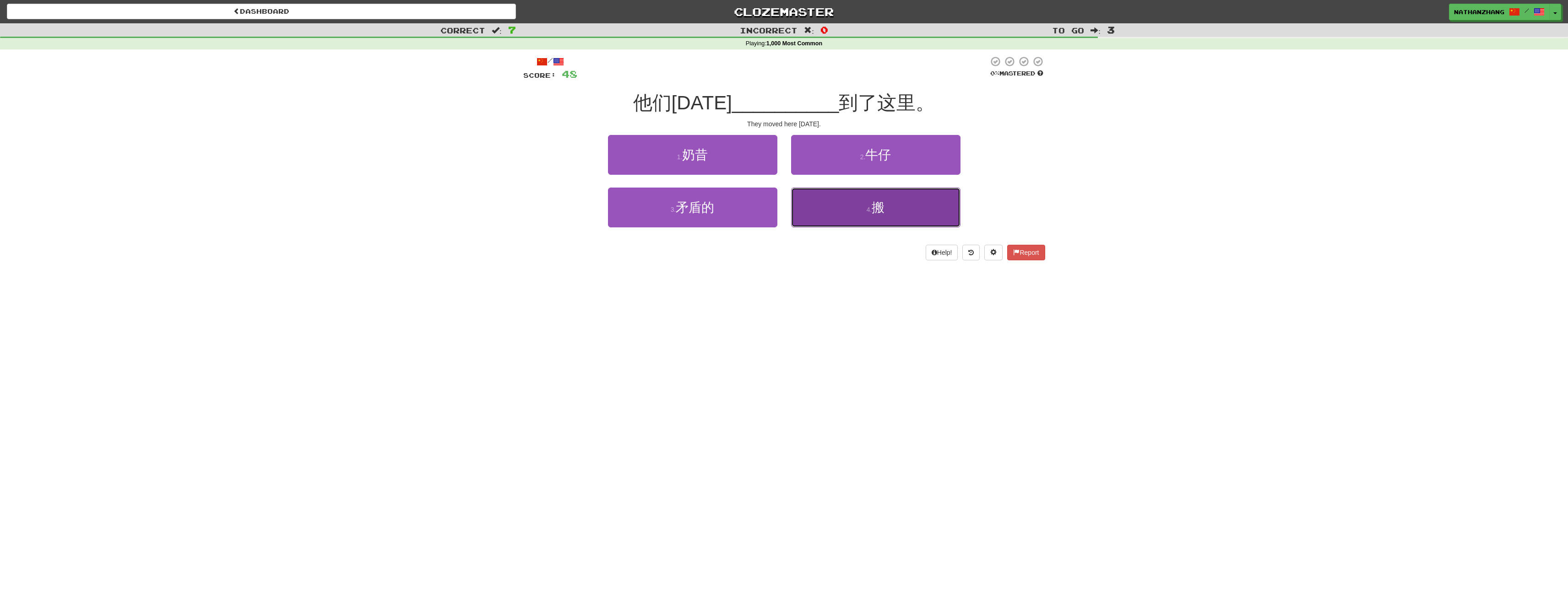
click at [839, 207] on button "4 . 搬" at bounding box center [875, 207] width 169 height 40
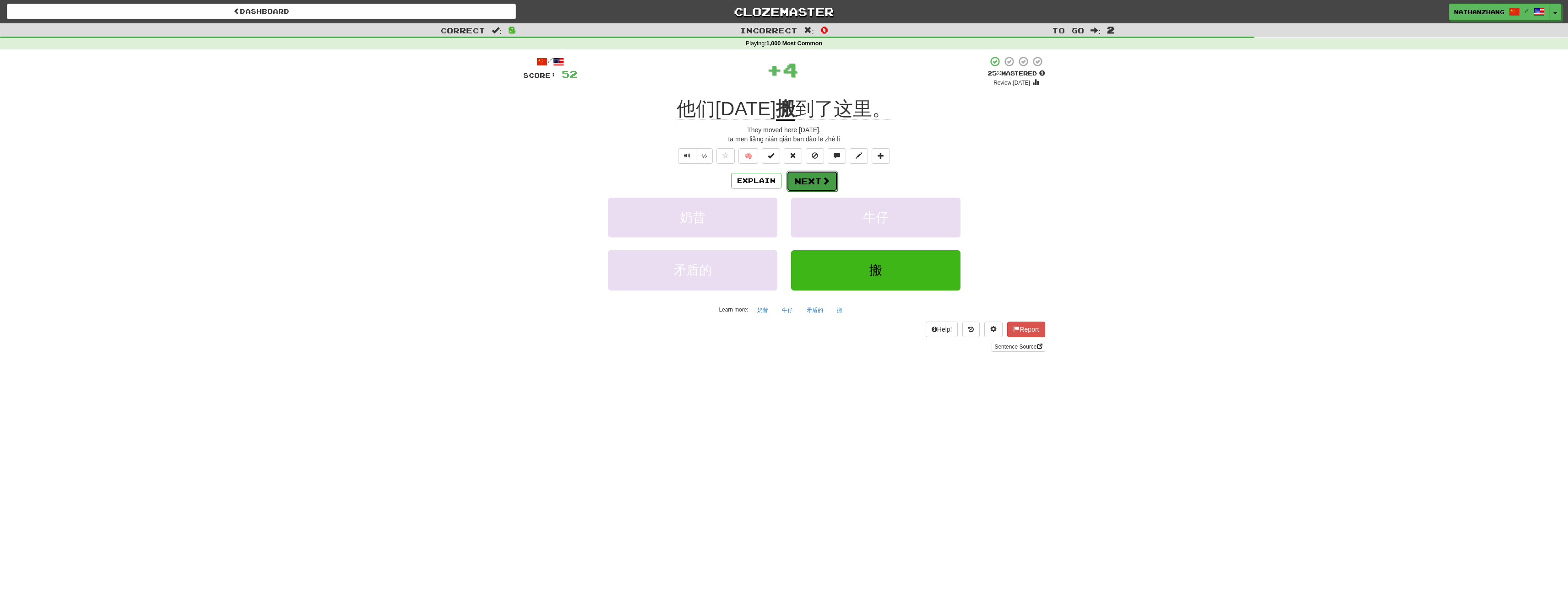
click at [806, 178] on button "Next" at bounding box center [812, 181] width 51 height 21
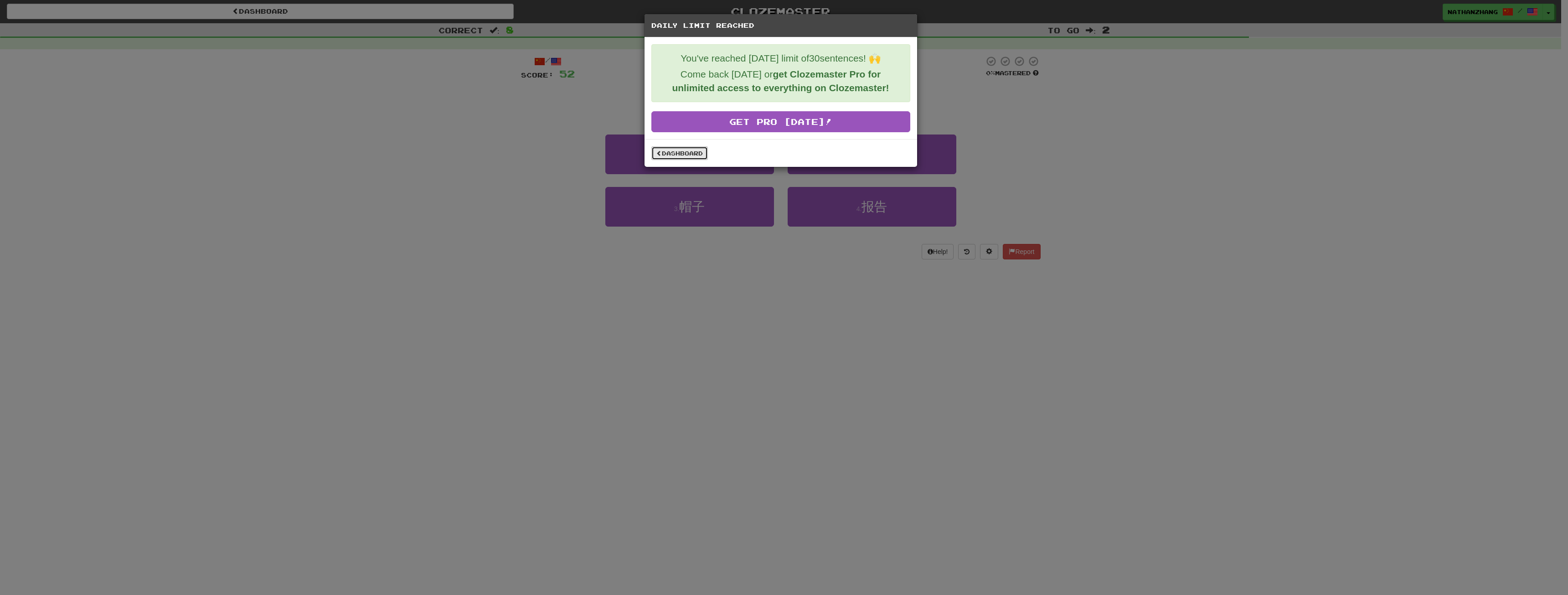
click at [692, 155] on link "Dashboard" at bounding box center [679, 153] width 57 height 13
